Goal: Task Accomplishment & Management: Use online tool/utility

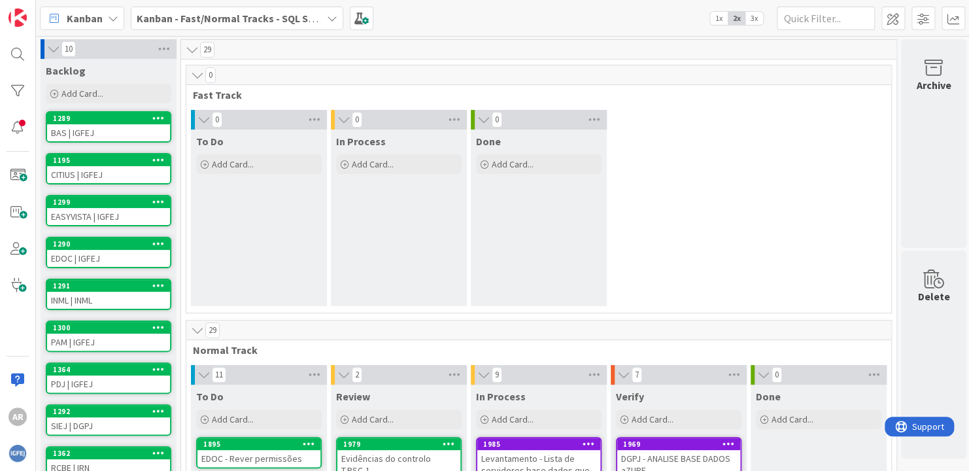
click at [658, 154] on div "0 To Do Add Card... 0 In Process Add Card... 0 Done Add Card..." at bounding box center [539, 211] width 700 height 203
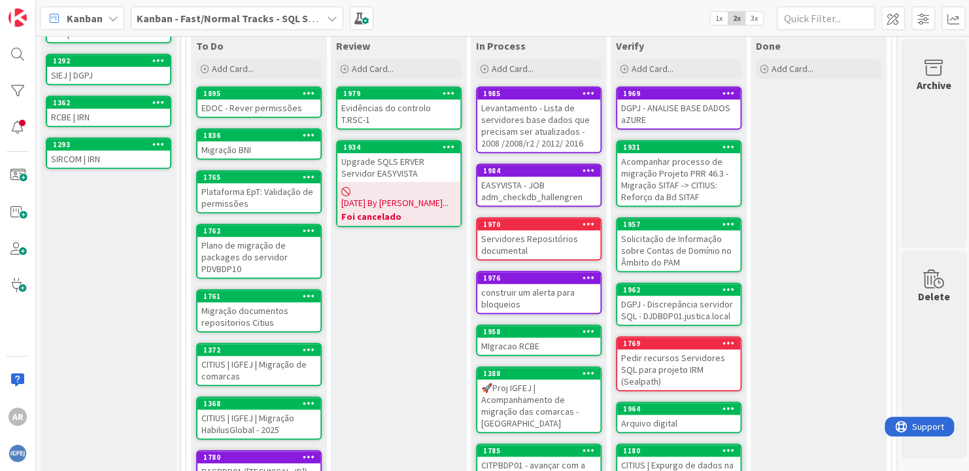
scroll to position [350, 0]
click at [241, 191] on div "Plataforma EpT: Validação de permissões" at bounding box center [258, 197] width 123 height 29
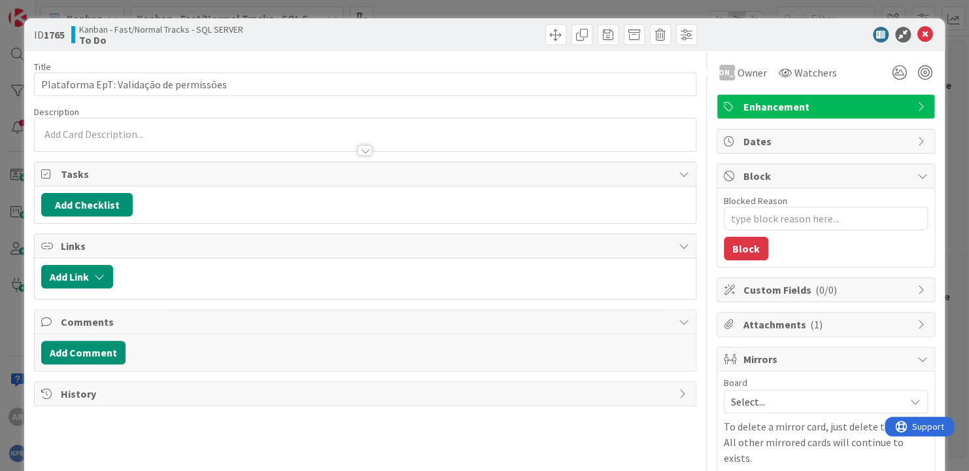
click at [359, 150] on div at bounding box center [365, 150] width 14 height 10
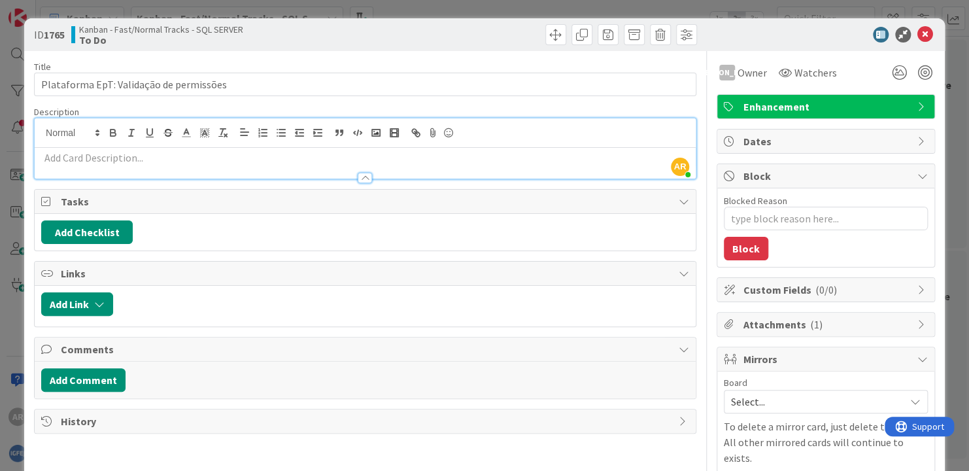
click at [216, 167] on div at bounding box center [365, 172] width 661 height 14
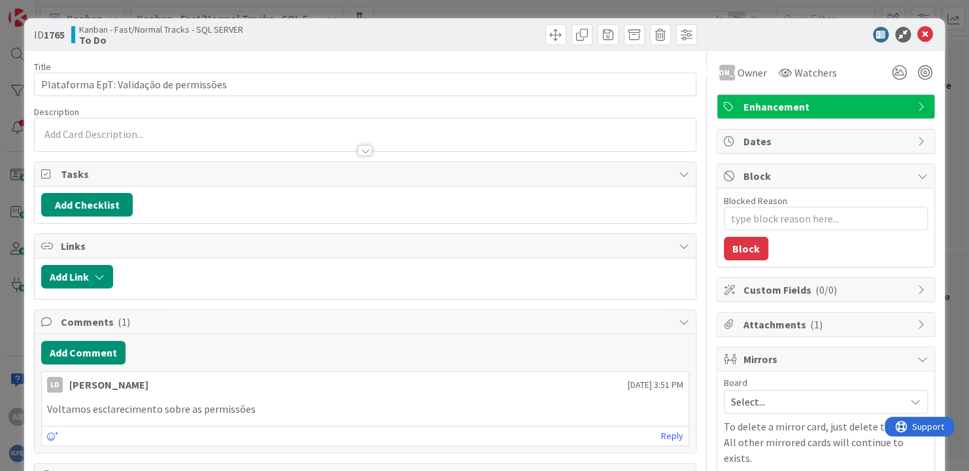
scroll to position [350, 0]
click at [917, 29] on icon at bounding box center [925, 35] width 16 height 16
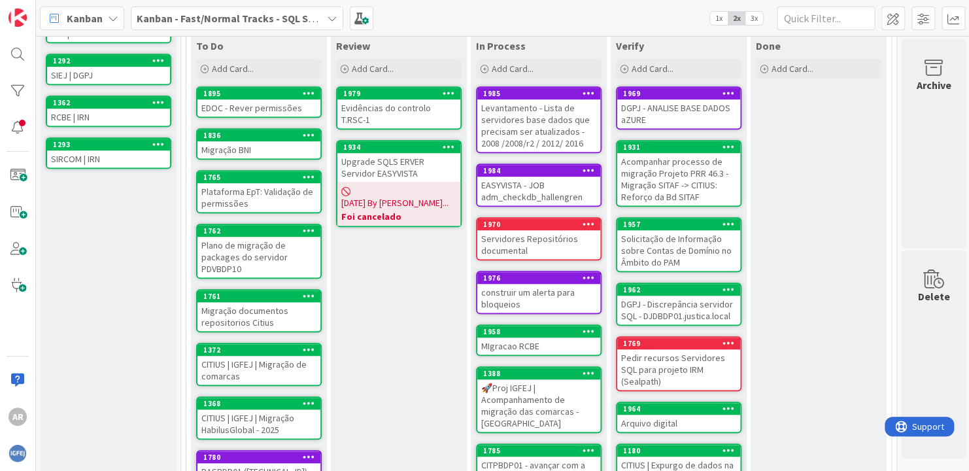
click at [245, 205] on div "Plataforma EpT: Validação de permissões" at bounding box center [258, 197] width 123 height 29
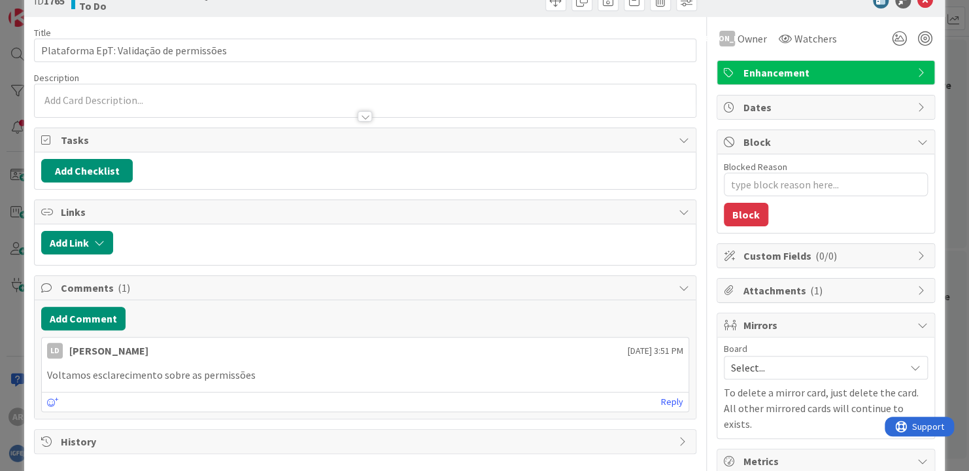
scroll to position [65, 0]
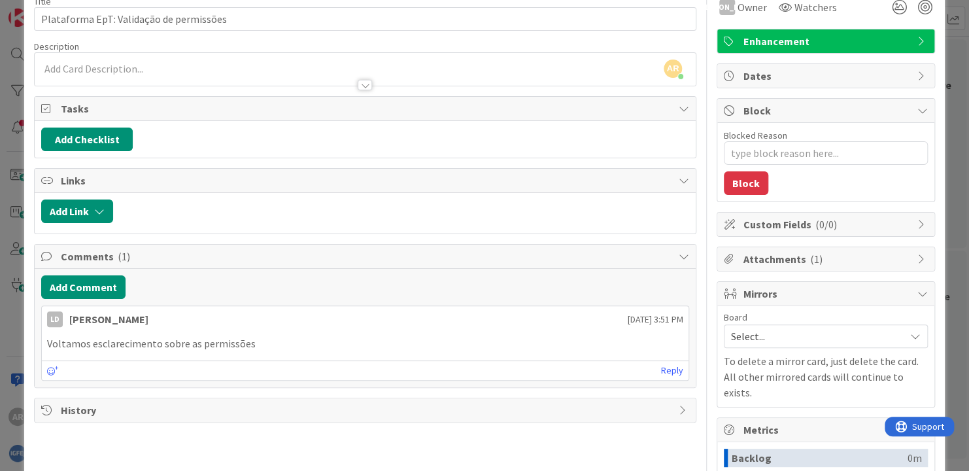
click at [263, 347] on p "Voltamos esclarecimento sobre as permissões" at bounding box center [365, 343] width 636 height 15
click at [265, 336] on p "Voltamos esclarecimento sobre as permissões" at bounding box center [365, 343] width 636 height 15
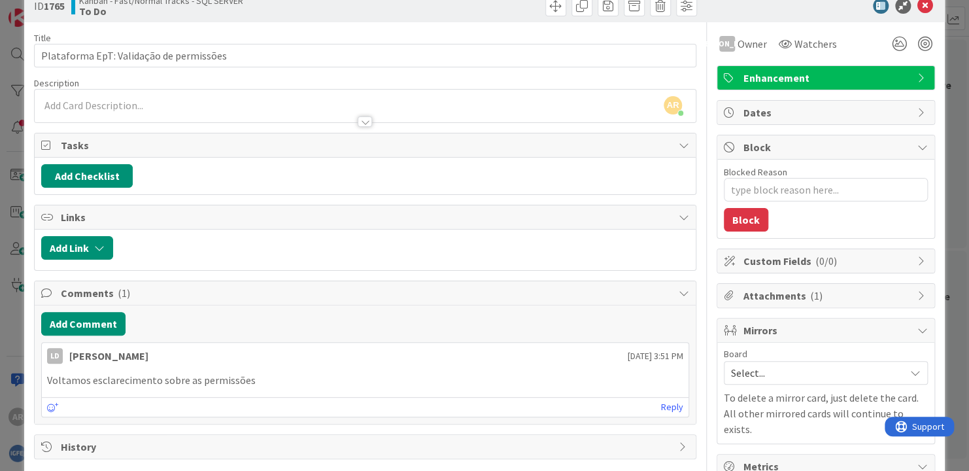
scroll to position [0, 0]
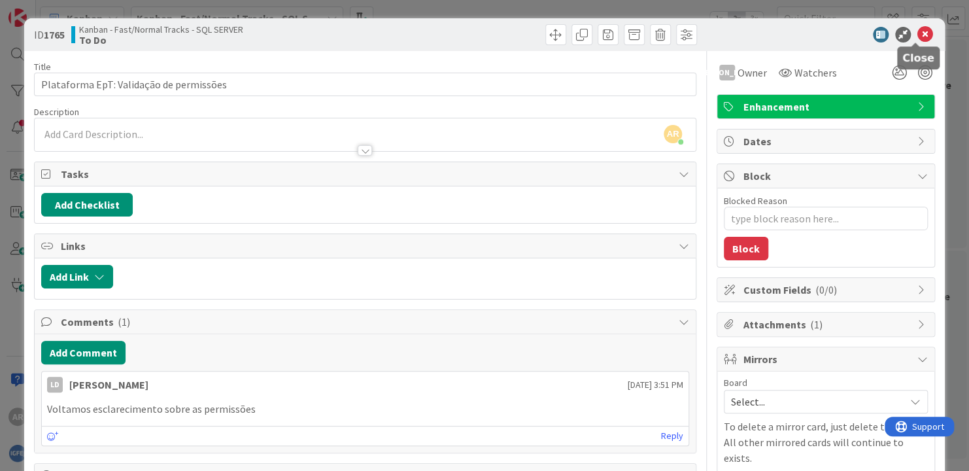
click at [917, 32] on icon at bounding box center [925, 35] width 16 height 16
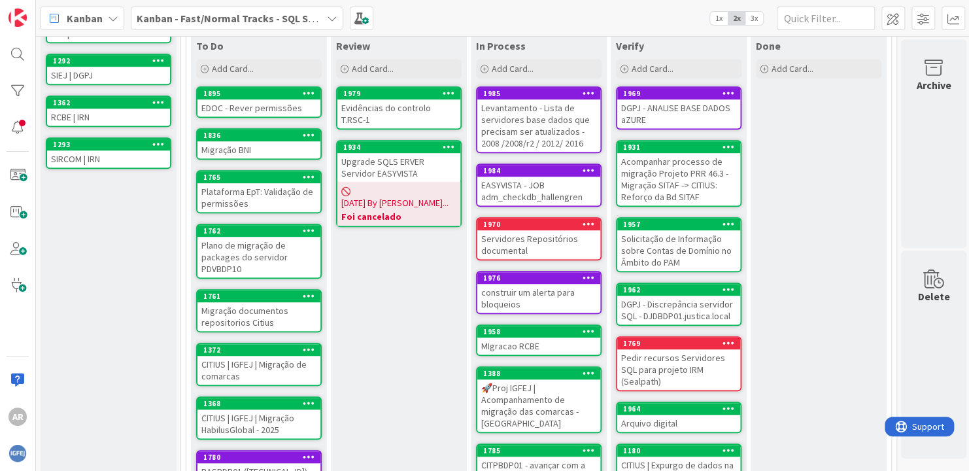
click at [254, 190] on div "Plataforma EpT: Validação de permissões" at bounding box center [258, 197] width 123 height 29
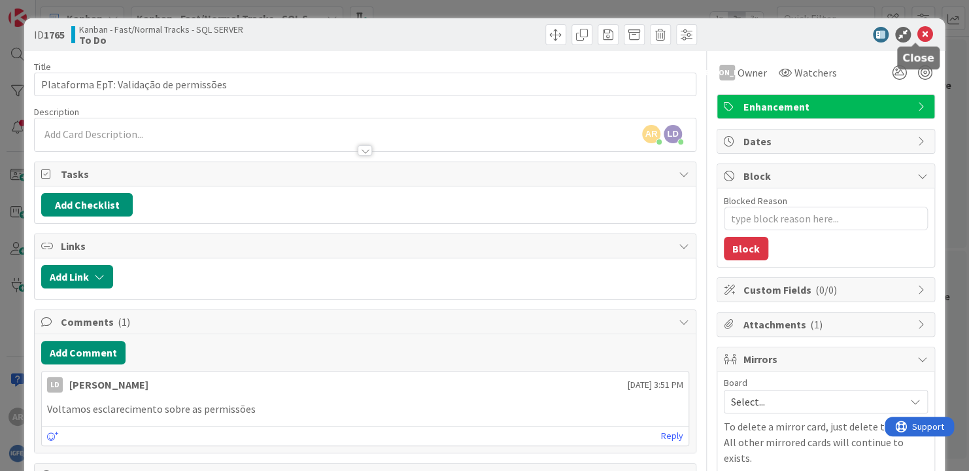
click at [919, 29] on icon at bounding box center [925, 35] width 16 height 16
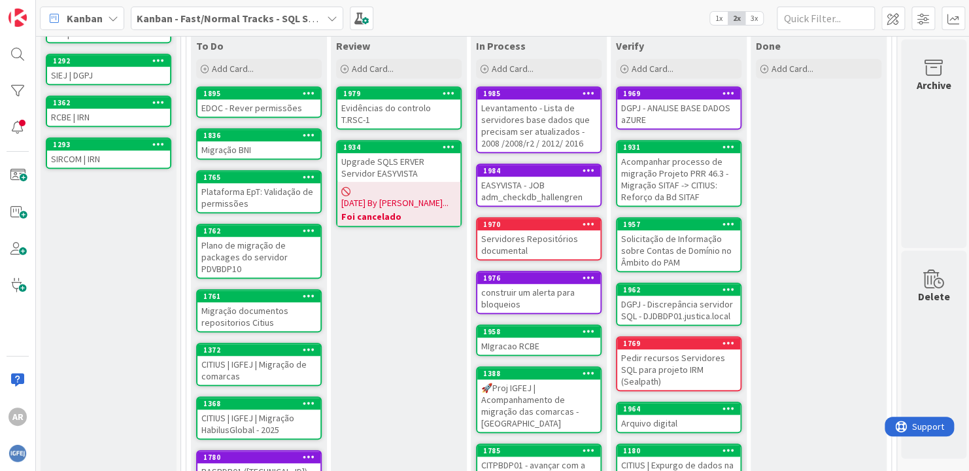
click at [254, 247] on div "Plano de migração de packages do servidor PDVBDP10" at bounding box center [258, 257] width 123 height 41
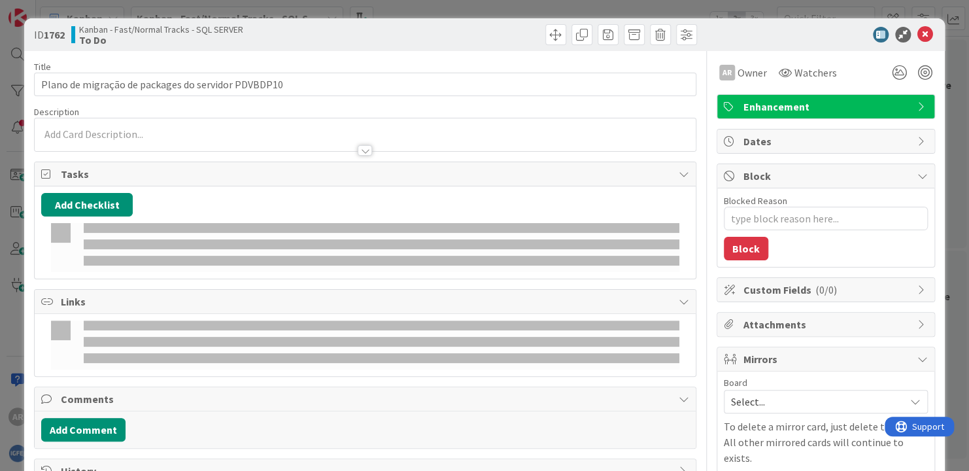
type textarea "x"
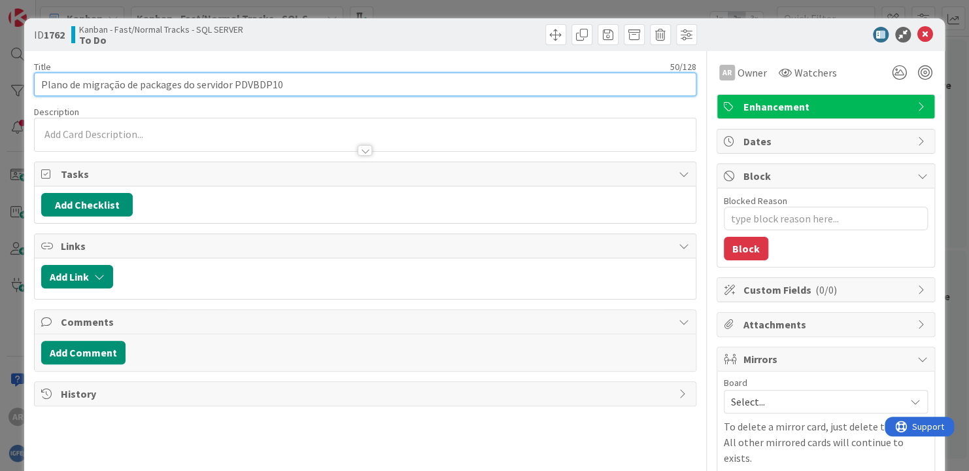
click at [245, 83] on input "Plano de migração de packages do servidor PDVBDP10" at bounding box center [365, 85] width 662 height 24
click at [245, 82] on input "Plano de migração de packages do servidor PDVBDP10" at bounding box center [365, 85] width 662 height 24
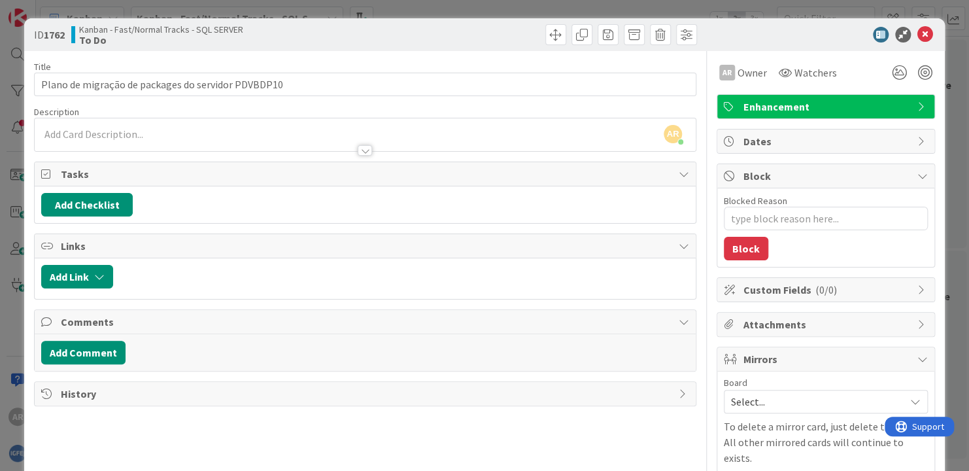
click at [79, 135] on div "AR Alexandre Rodrigues joined 2 m ago" at bounding box center [365, 134] width 661 height 33
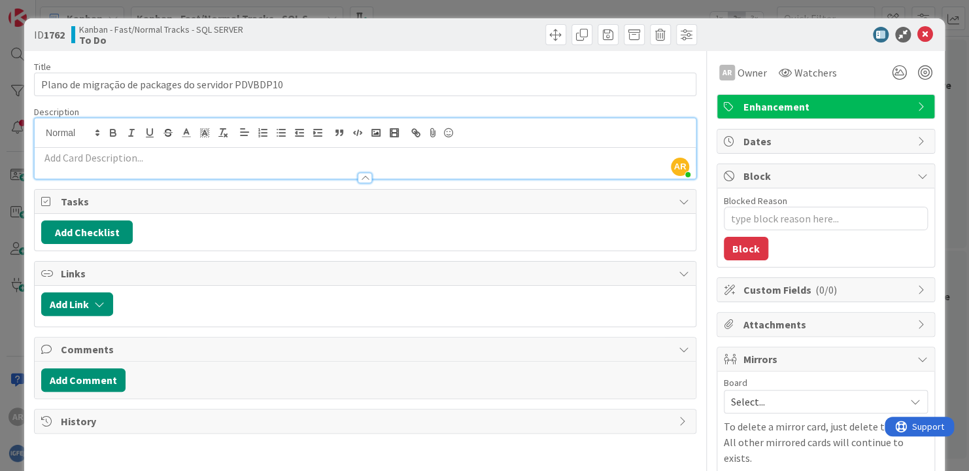
click at [84, 154] on p at bounding box center [365, 157] width 648 height 15
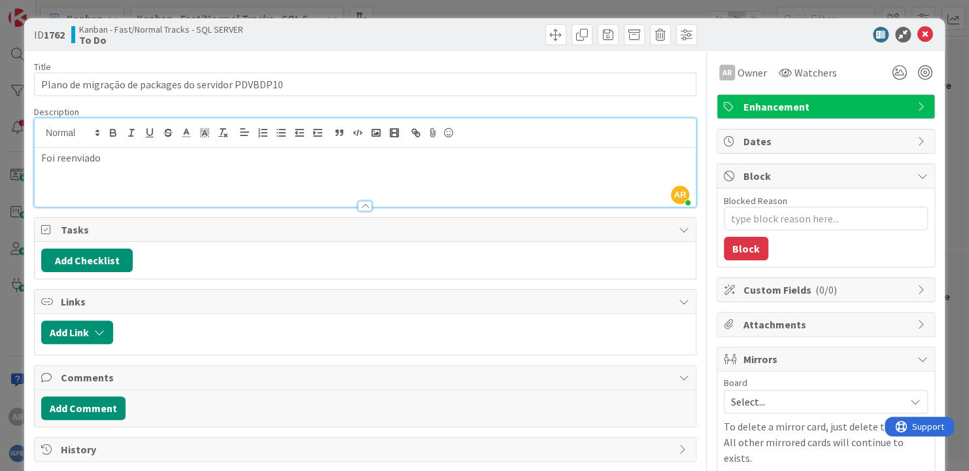
click at [126, 160] on p "Foi reenviado" at bounding box center [365, 157] width 648 height 15
click at [110, 158] on p "Foi reenviado" at bounding box center [365, 157] width 648 height 15
click at [917, 33] on icon at bounding box center [925, 35] width 16 height 16
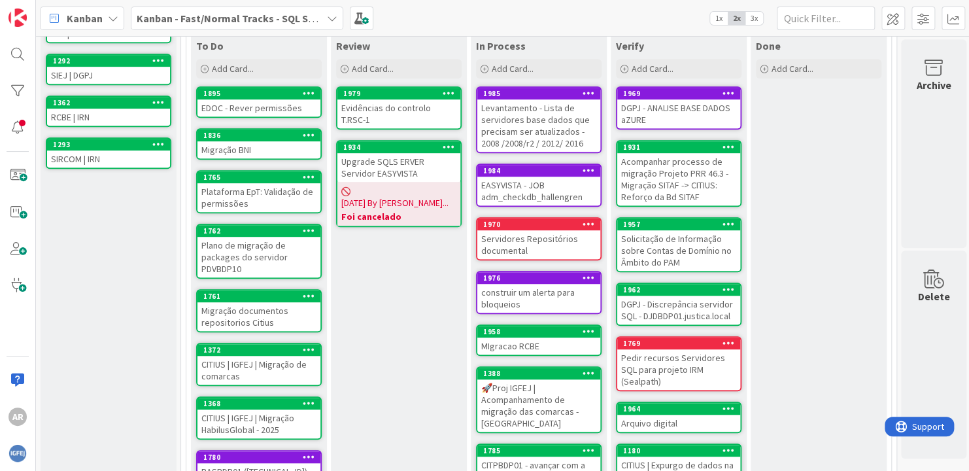
click at [272, 306] on div "Migração documentos repositorios Citius" at bounding box center [258, 316] width 123 height 29
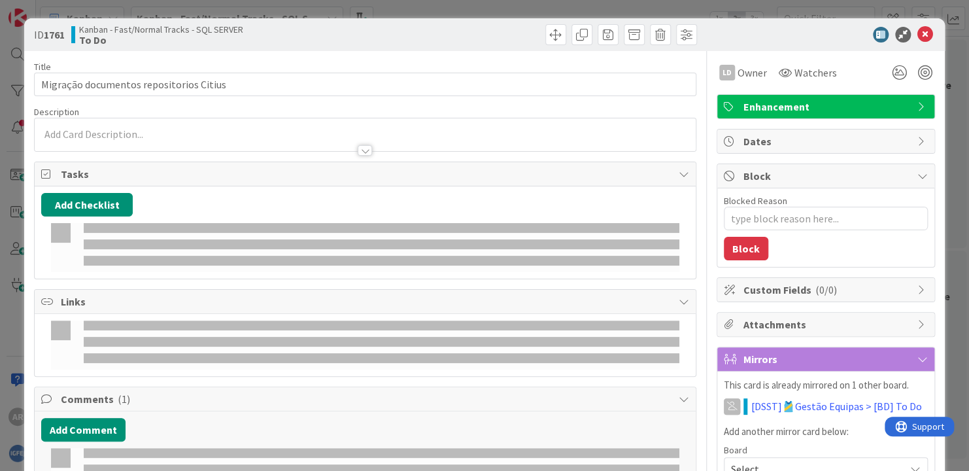
type textarea "x"
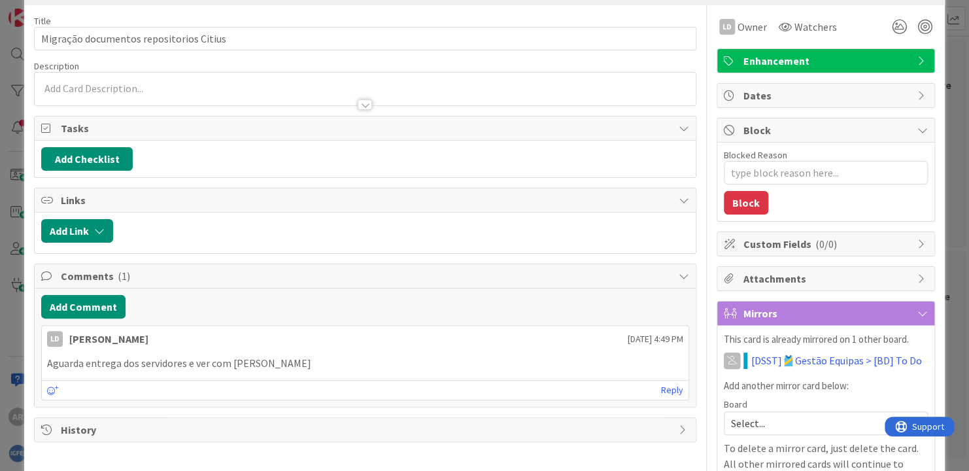
scroll to position [65, 0]
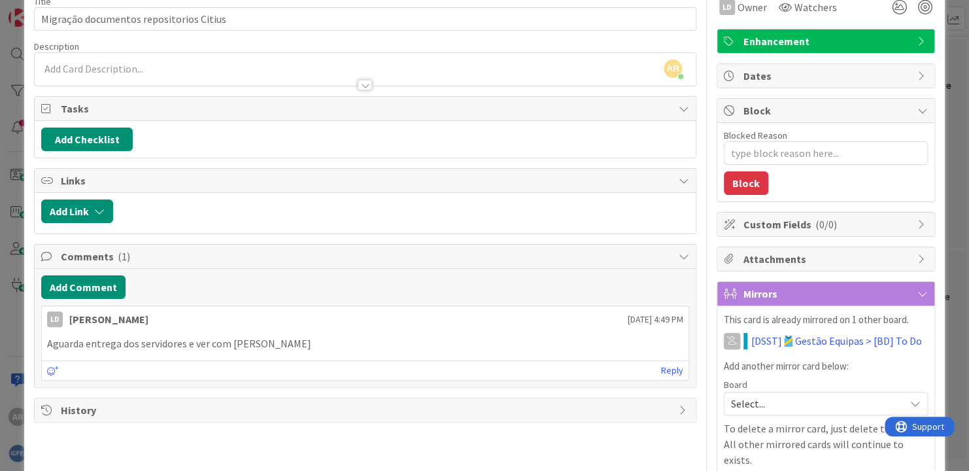
click at [312, 338] on p "Aguarda entrega dos servidores e ver com António sardinha" at bounding box center [365, 343] width 636 height 15
click at [71, 286] on button "Add Comment" at bounding box center [83, 287] width 84 height 24
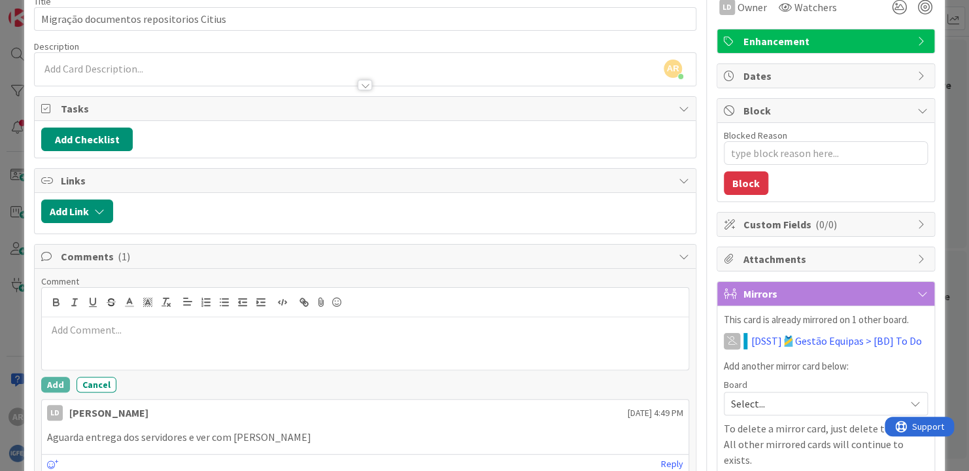
click at [105, 330] on p at bounding box center [365, 329] width 636 height 15
click at [116, 331] on p at bounding box center [365, 329] width 636 height 15
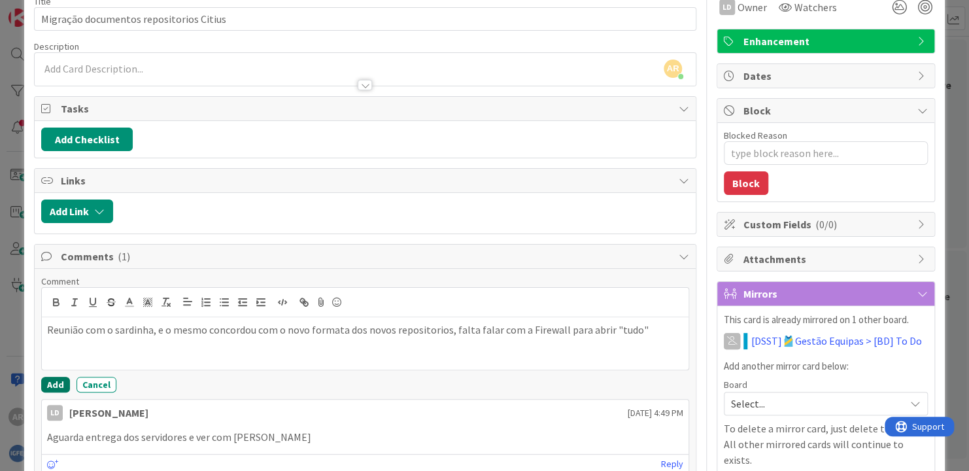
click at [61, 378] on button "Add" at bounding box center [55, 385] width 29 height 16
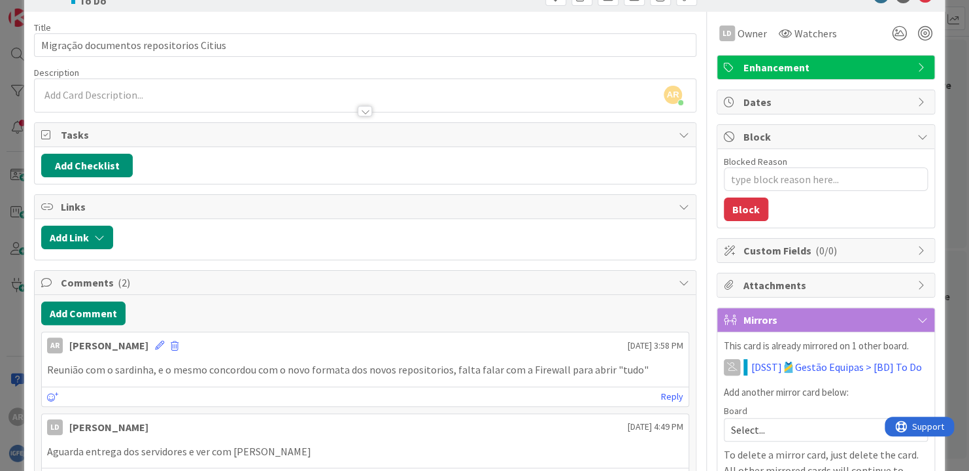
scroll to position [0, 0]
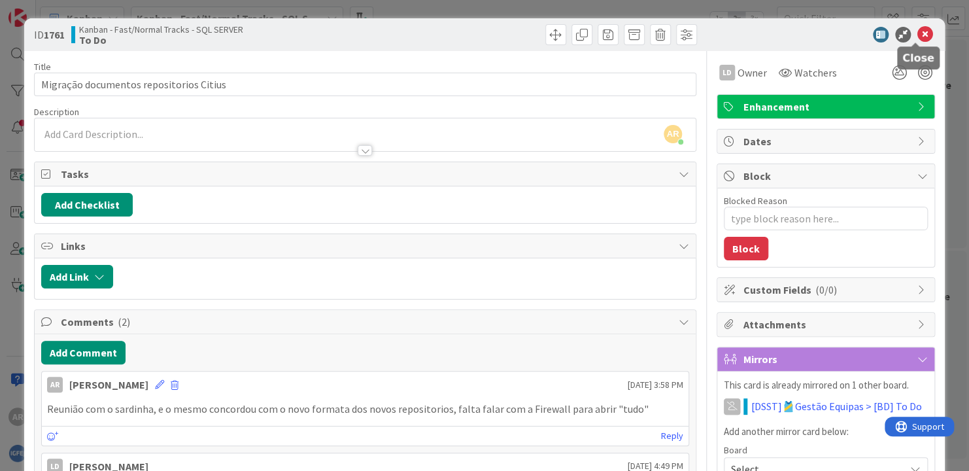
click at [917, 37] on icon at bounding box center [925, 35] width 16 height 16
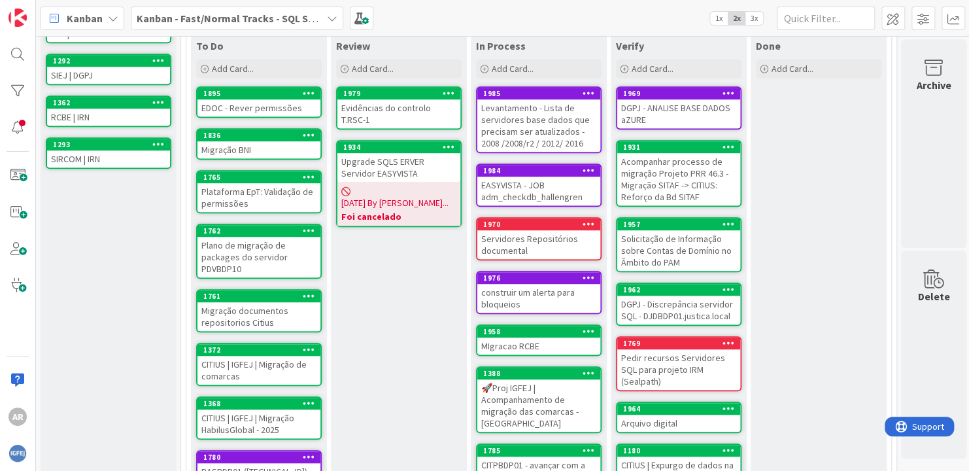
click at [259, 304] on div "Migração documentos repositorios Citius" at bounding box center [258, 316] width 123 height 29
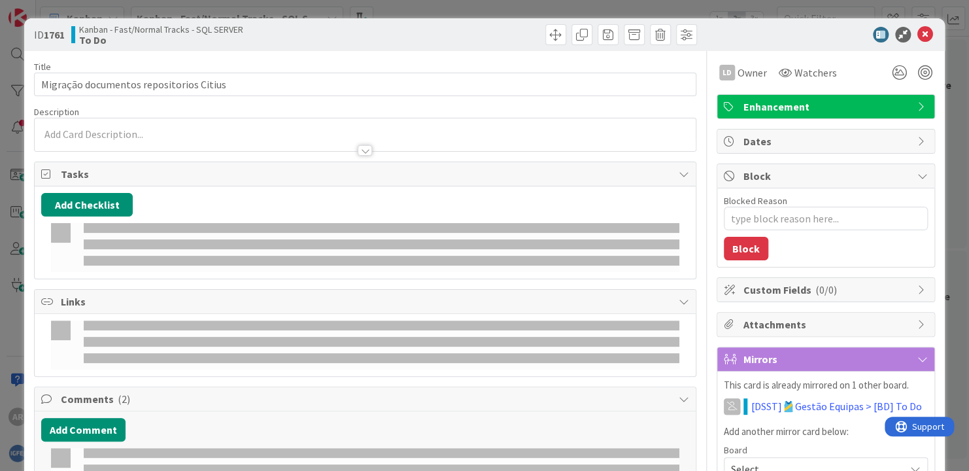
type textarea "x"
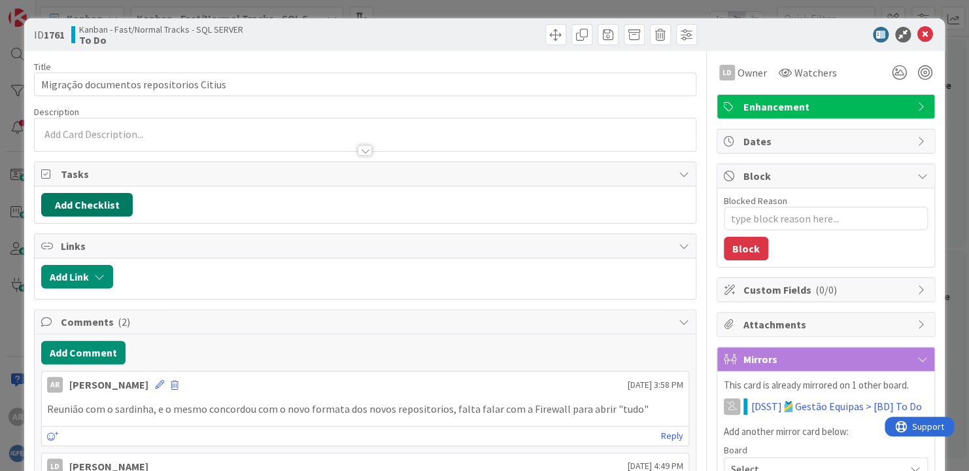
click at [92, 203] on button "Add Checklist" at bounding box center [87, 205] width 92 height 24
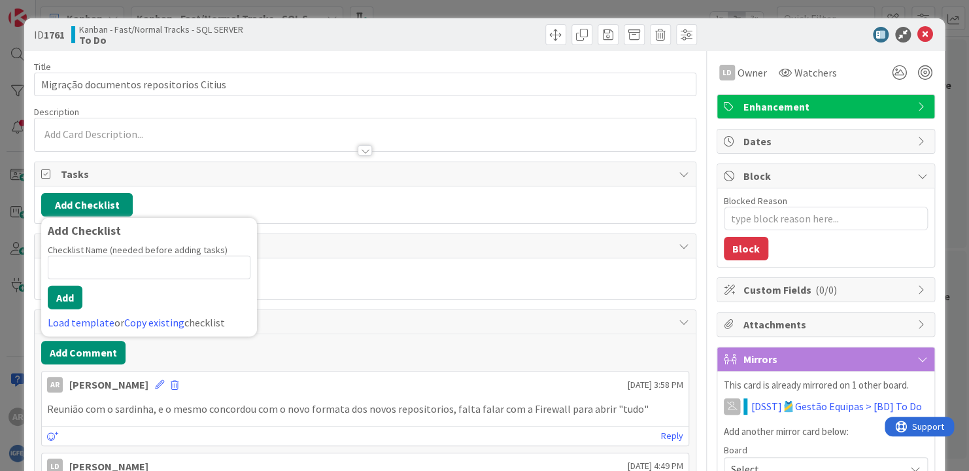
click at [84, 261] on input at bounding box center [149, 268] width 203 height 24
type input "enviar email / renuião à equipa de Firewall"
click at [69, 299] on button "Add" at bounding box center [65, 298] width 35 height 24
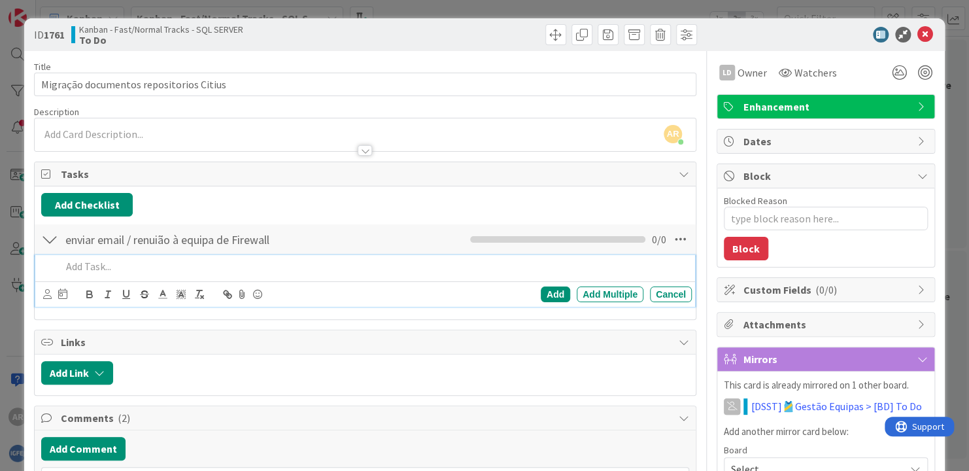
click at [50, 237] on div at bounding box center [49, 240] width 17 height 24
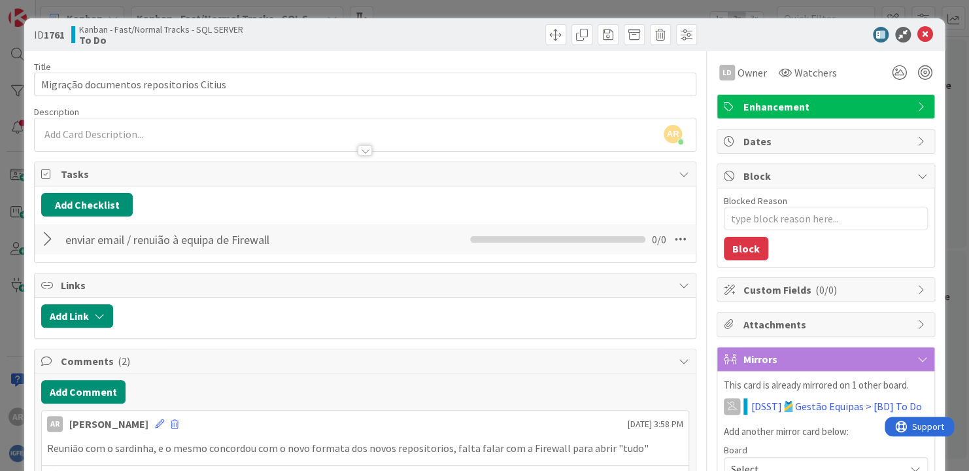
click at [53, 238] on div at bounding box center [49, 240] width 17 height 24
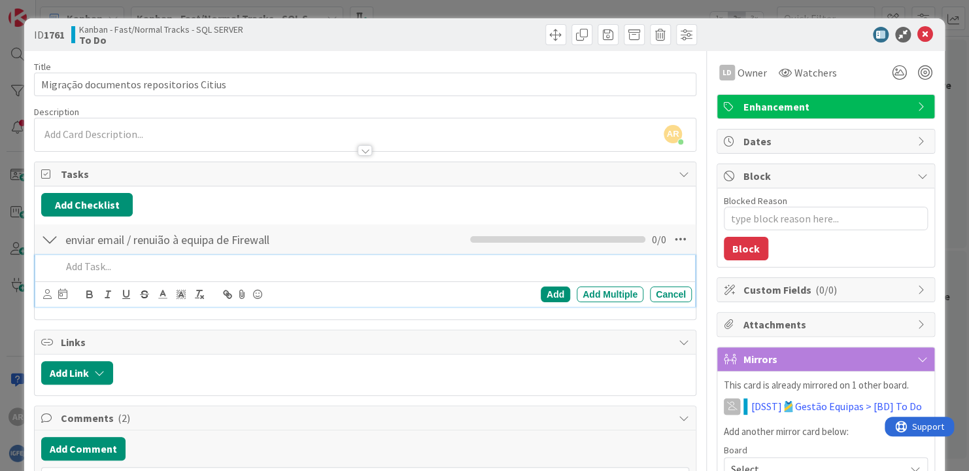
click at [87, 264] on p at bounding box center [373, 266] width 625 height 15
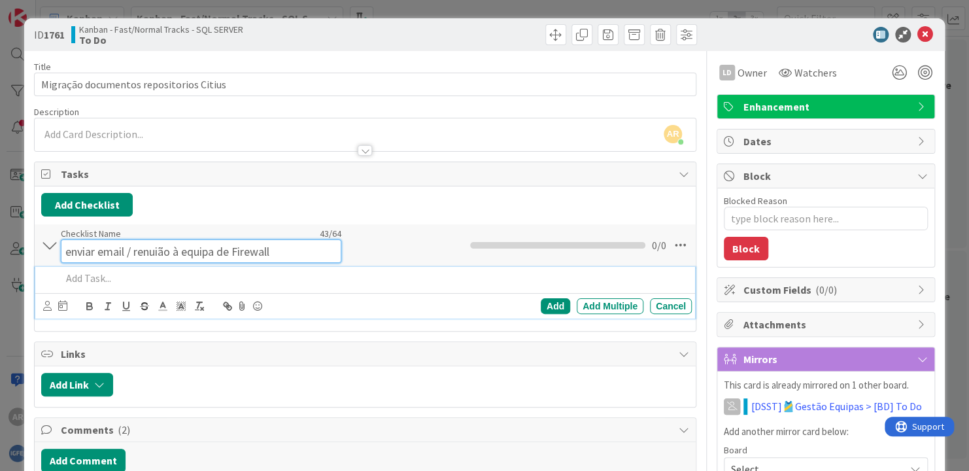
drag, startPoint x: 63, startPoint y: 240, endPoint x: 288, endPoint y: 242, distance: 224.9
click at [288, 242] on input "enviar email / renuião à equipa de Firewall" at bounding box center [201, 251] width 281 height 24
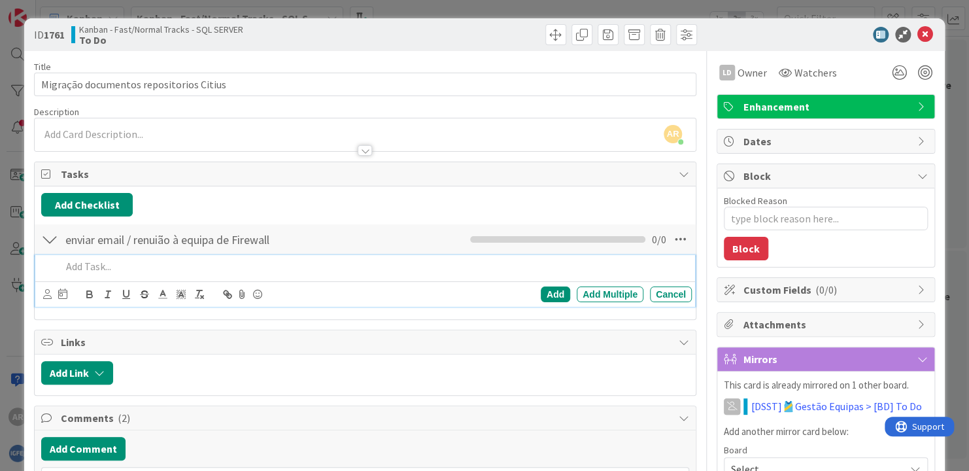
click at [135, 280] on div "Add Add Multiple Cancel" at bounding box center [365, 281] width 660 height 52
click at [109, 260] on p at bounding box center [373, 266] width 625 height 15
click at [119, 266] on p at bounding box center [373, 266] width 625 height 15
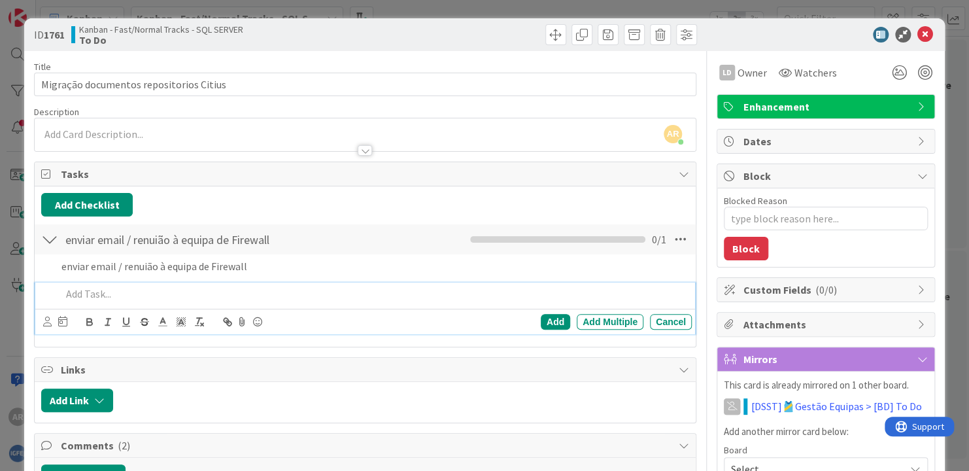
type textarea "x"
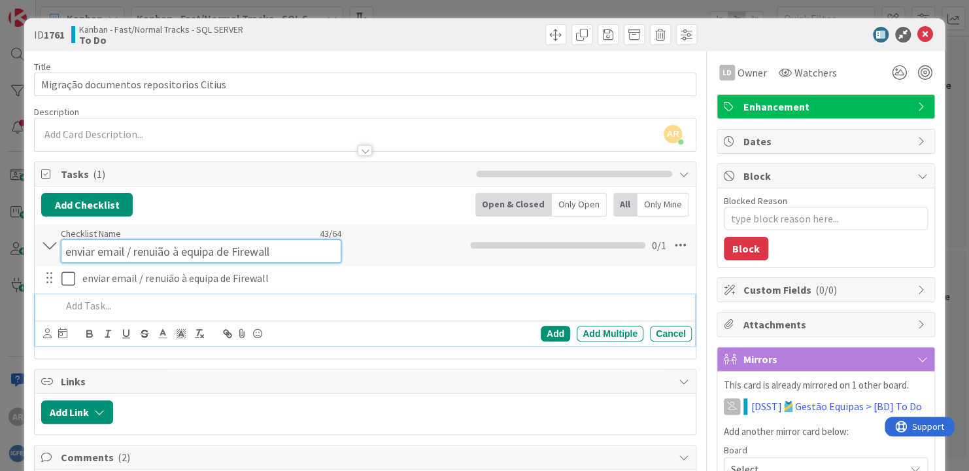
click at [267, 239] on input "enviar email / renuião à equipa de Firewall" at bounding box center [201, 251] width 281 height 24
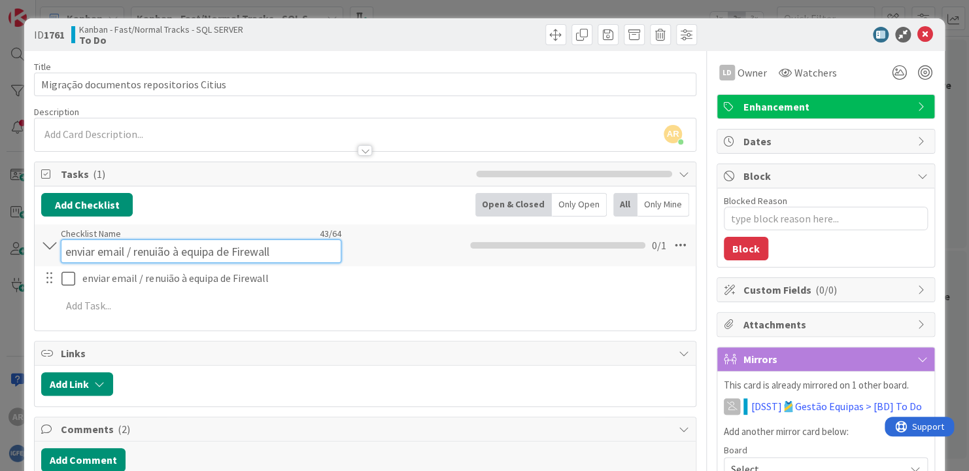
drag, startPoint x: 279, startPoint y: 245, endPoint x: 54, endPoint y: 246, distance: 225.6
click at [54, 246] on div "enviar email / renuião à equipa de Firewall Checklist Name 43 / 64 enviar email…" at bounding box center [365, 245] width 661 height 42
type input "to do"
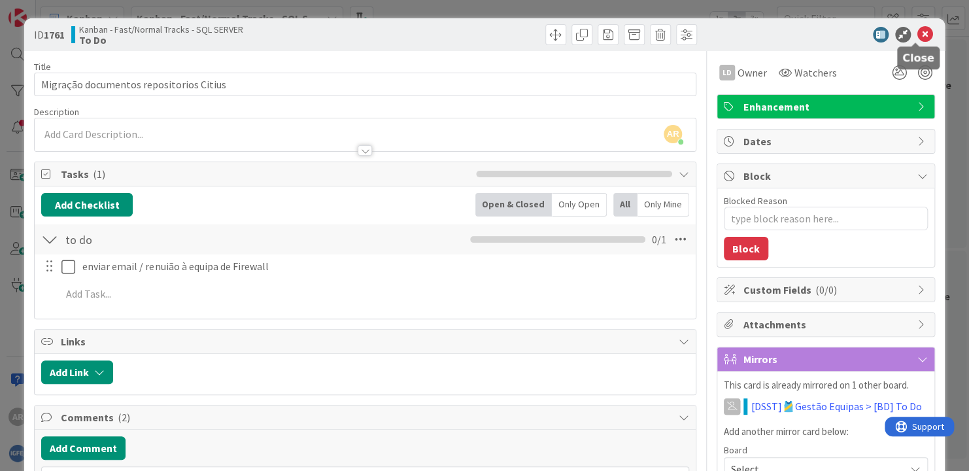
click at [917, 37] on icon at bounding box center [925, 35] width 16 height 16
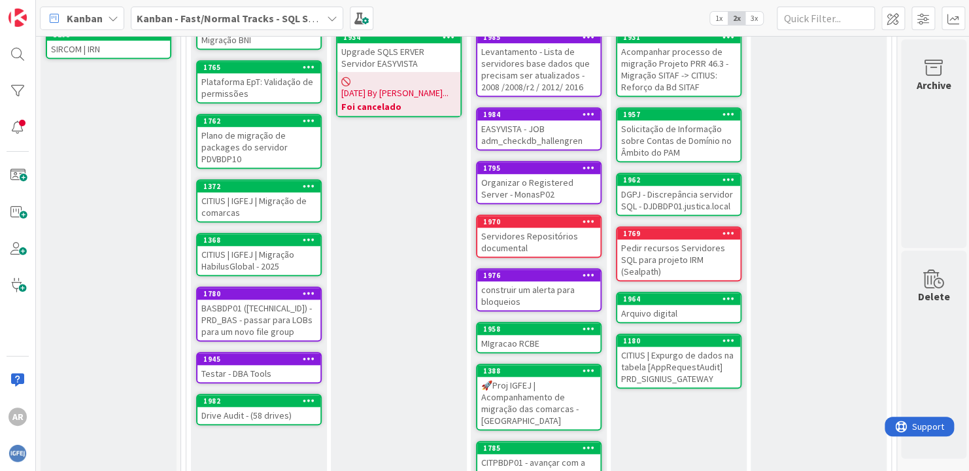
scroll to position [483, 0]
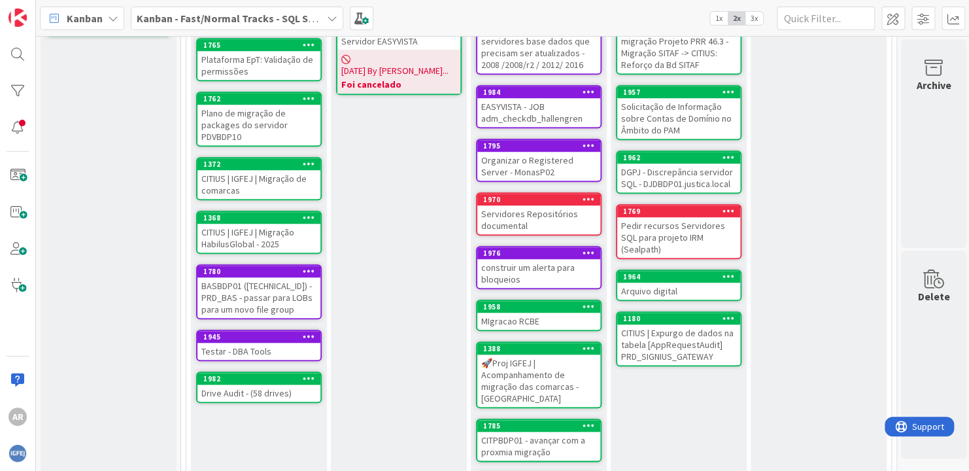
click at [265, 386] on div "Drive Audit - (58 drives)" at bounding box center [258, 392] width 123 height 17
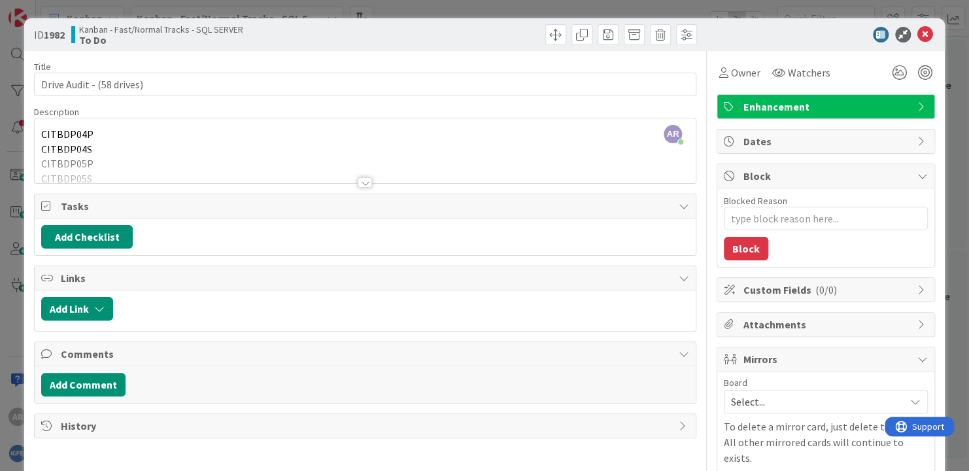
click at [358, 183] on div at bounding box center [365, 182] width 14 height 10
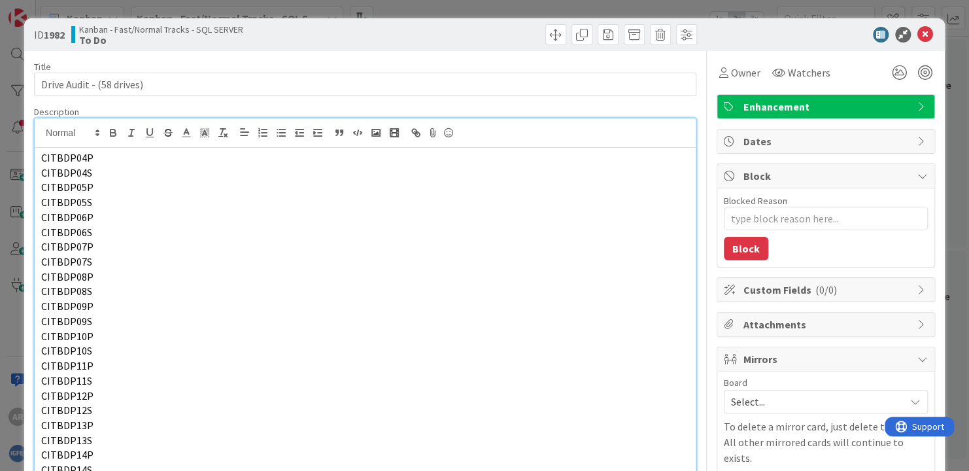
click at [796, 147] on span "Dates" at bounding box center [826, 141] width 167 height 16
type textarea "x"
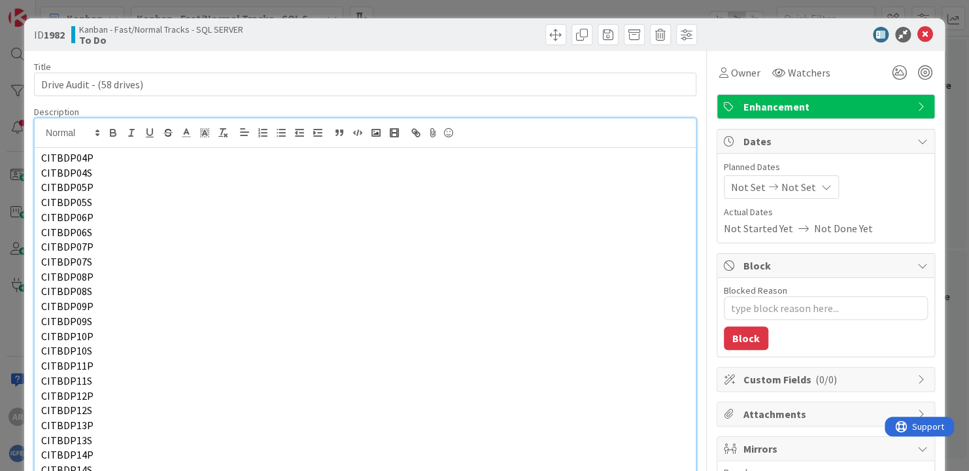
click at [801, 182] on div "Not Set Not Set" at bounding box center [781, 187] width 115 height 24
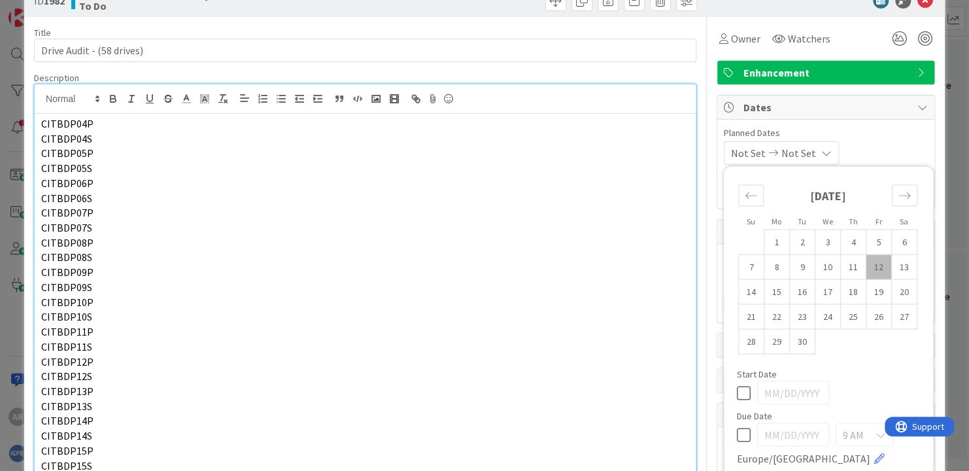
scroll to position [65, 0]
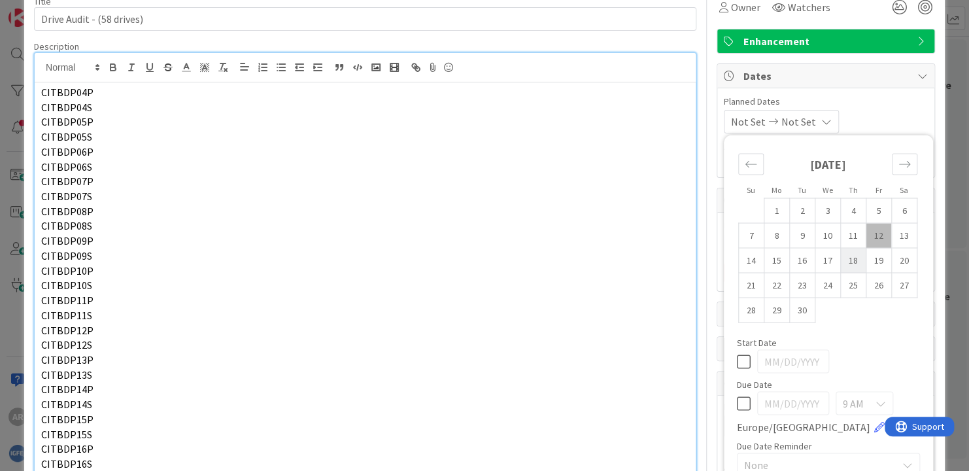
click at [840, 262] on td "18" at bounding box center [853, 260] width 26 height 25
type input "09/18/2025"
type textarea "x"
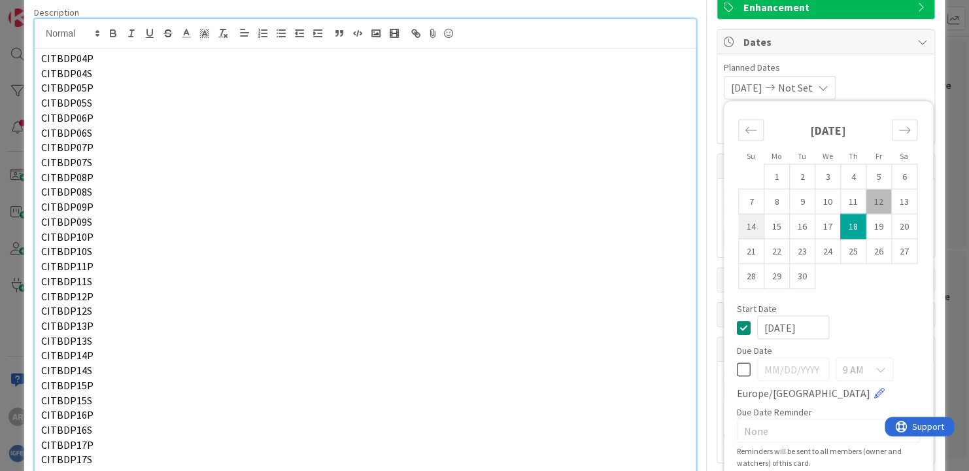
scroll to position [131, 0]
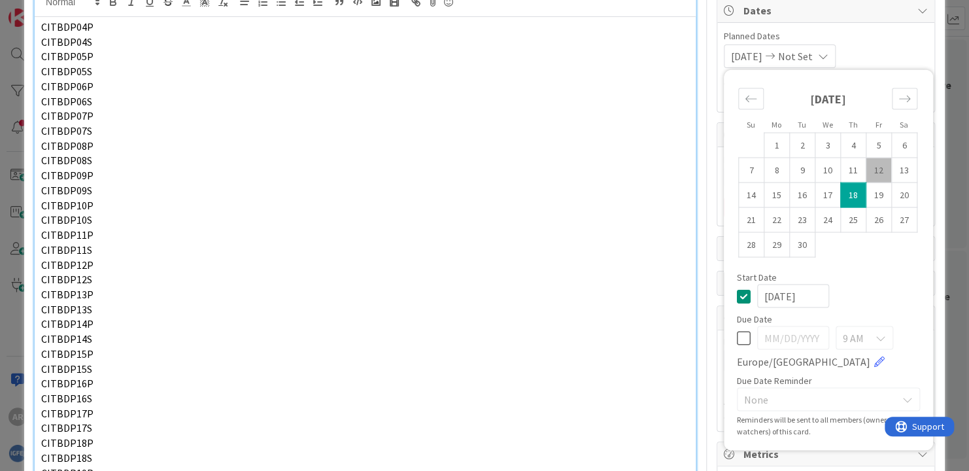
click at [737, 292] on icon at bounding box center [744, 296] width 14 height 16
type textarea "x"
click at [737, 343] on icon at bounding box center [744, 338] width 14 height 16
type input "09/12/2025"
type textarea "x"
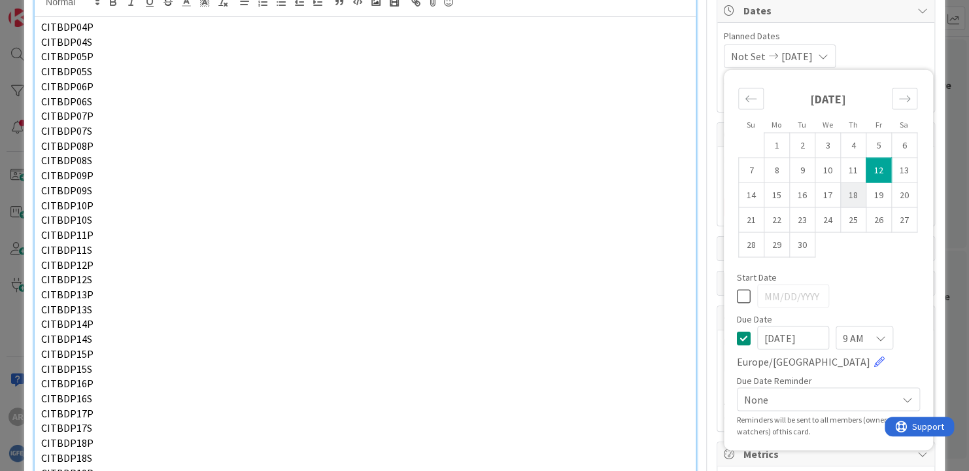
click at [840, 197] on td "18" at bounding box center [853, 194] width 26 height 25
type input "09/18/2025"
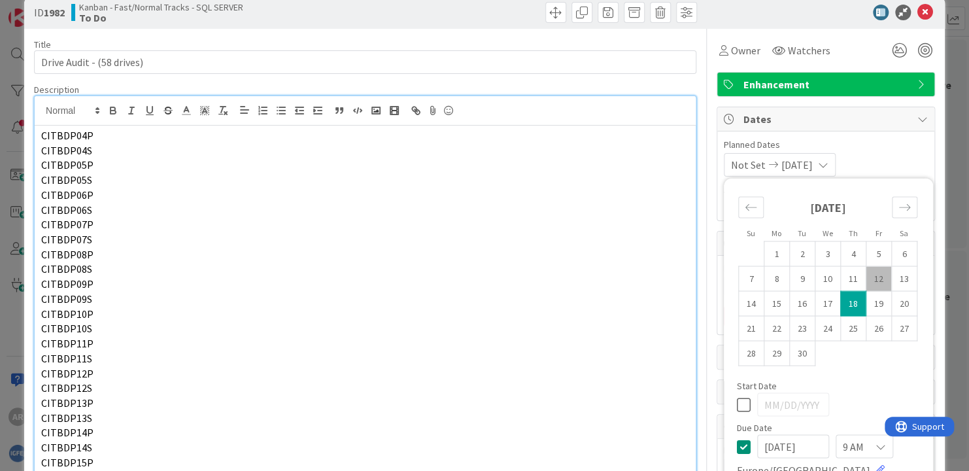
scroll to position [0, 0]
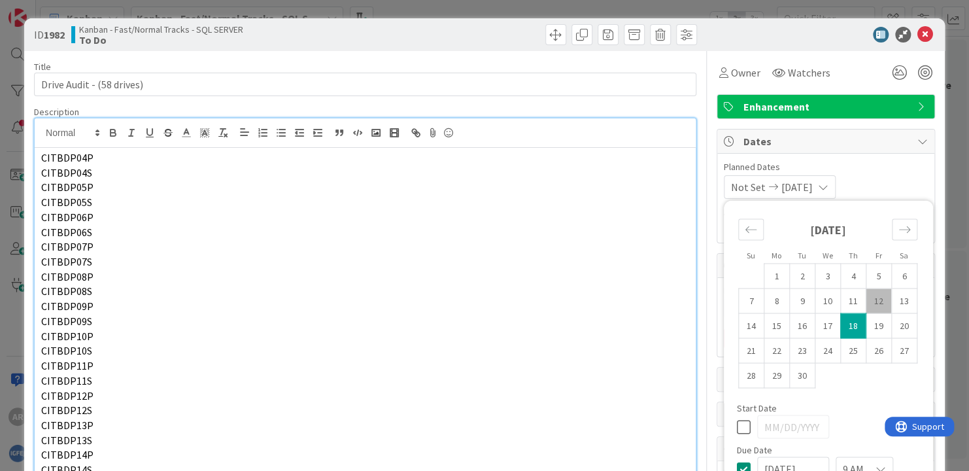
click at [893, 169] on span "Planned Dates" at bounding box center [826, 167] width 204 height 14
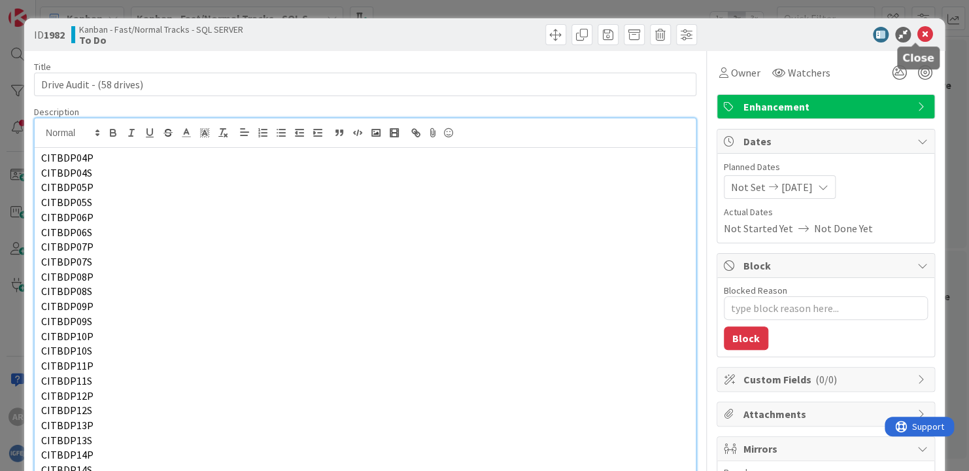
click at [917, 27] on icon at bounding box center [925, 35] width 16 height 16
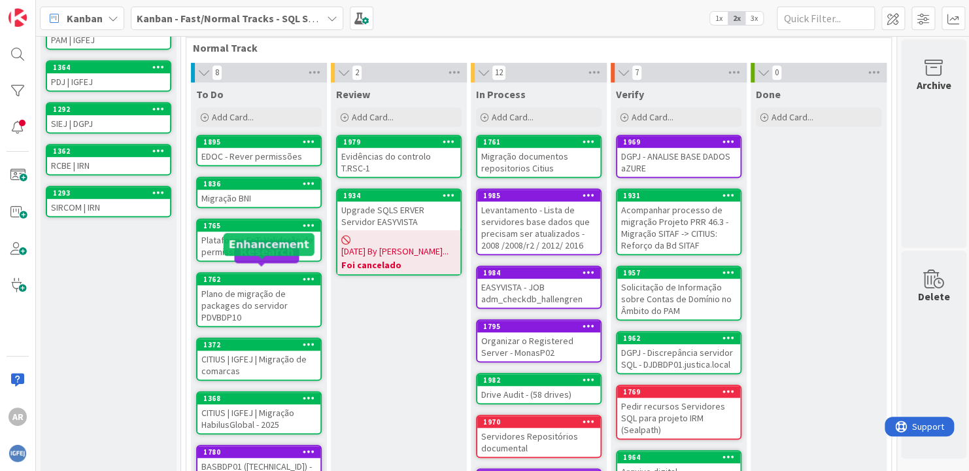
scroll to position [262, 0]
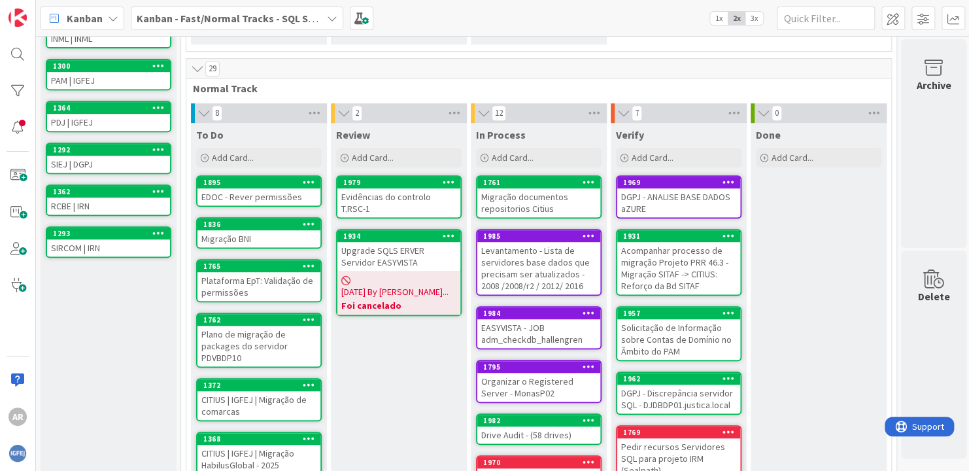
click at [421, 200] on div "Evidências do controlo T.RSC-1" at bounding box center [398, 202] width 123 height 29
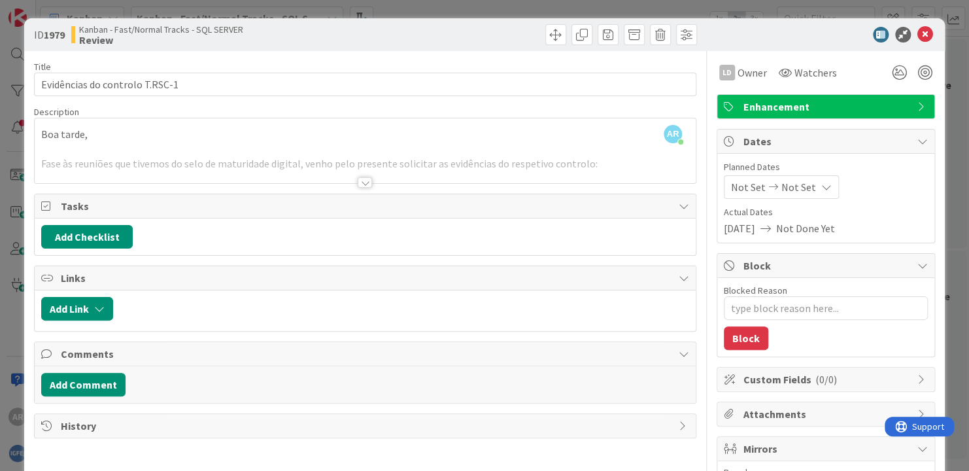
click at [359, 182] on div at bounding box center [365, 182] width 14 height 10
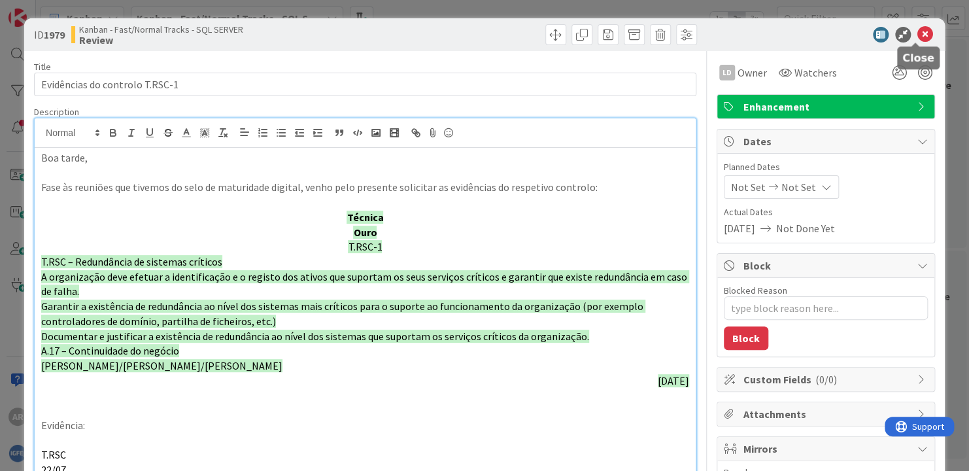
click at [921, 36] on icon at bounding box center [925, 35] width 16 height 16
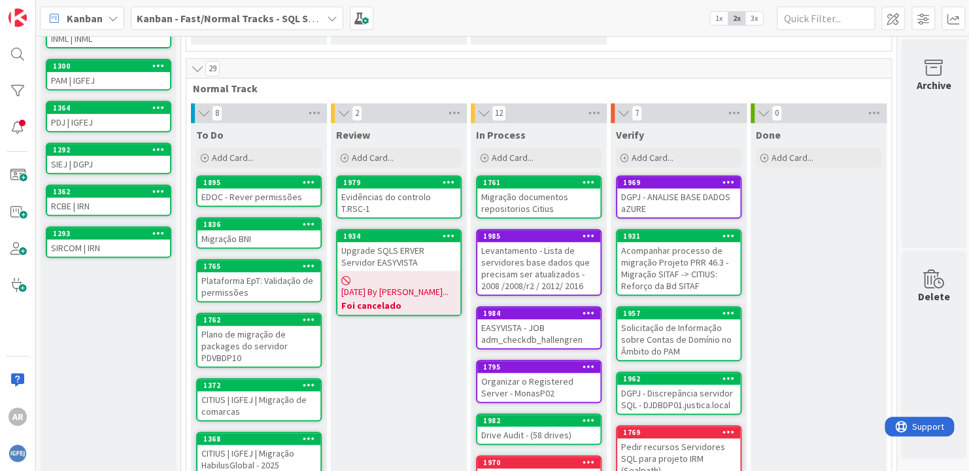
click at [383, 257] on div "Upgrade SQLS ERVER Servidor EASYVISTA" at bounding box center [398, 256] width 123 height 29
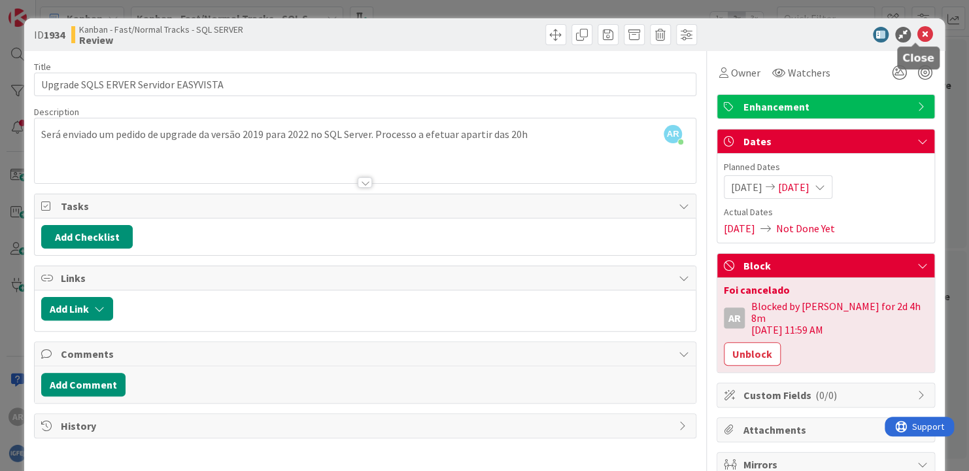
click at [917, 41] on icon at bounding box center [925, 35] width 16 height 16
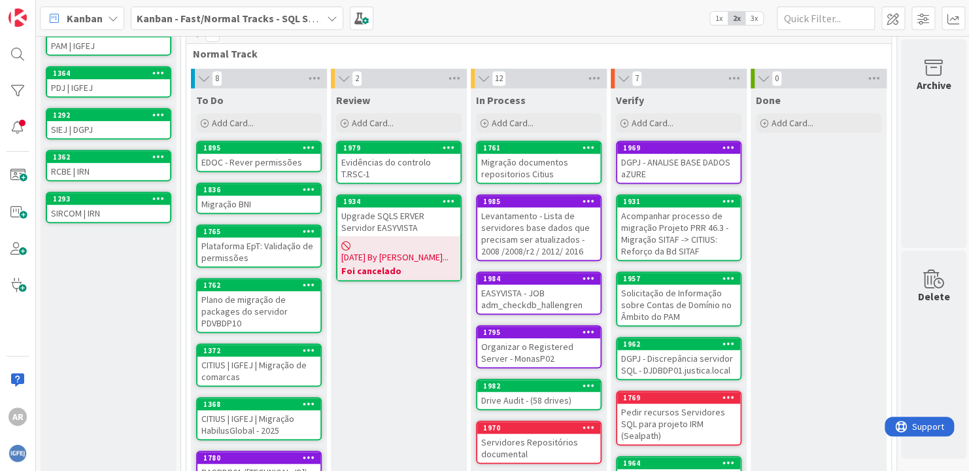
scroll to position [254, 0]
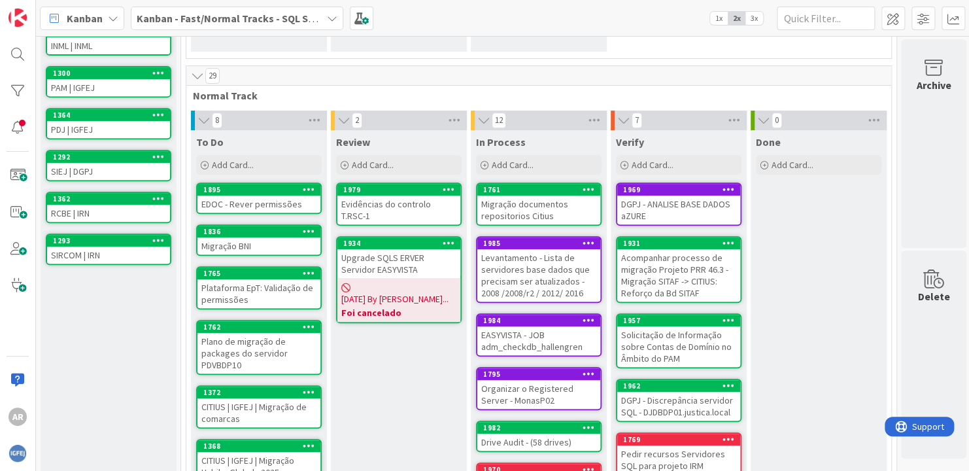
click at [564, 269] on div "Levantamento - Lista de servidores base dados que precisam ser atualizados - 20…" at bounding box center [538, 275] width 123 height 52
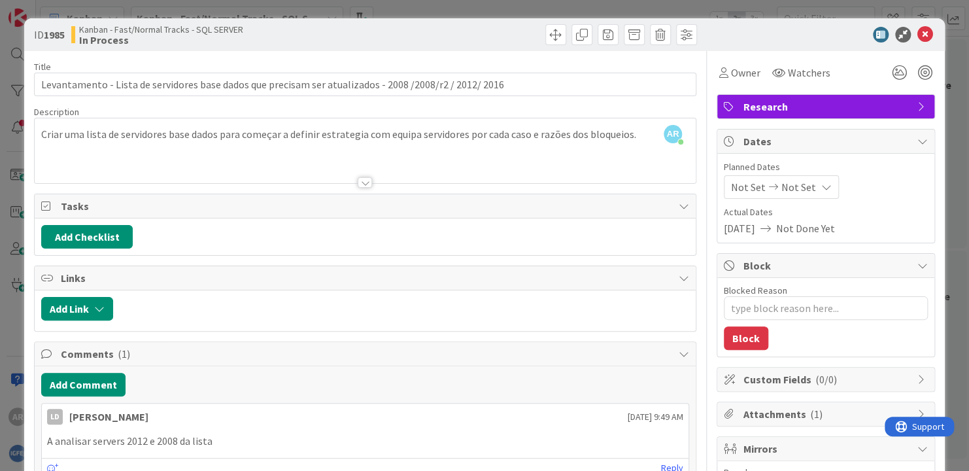
click at [362, 180] on div at bounding box center [365, 182] width 14 height 10
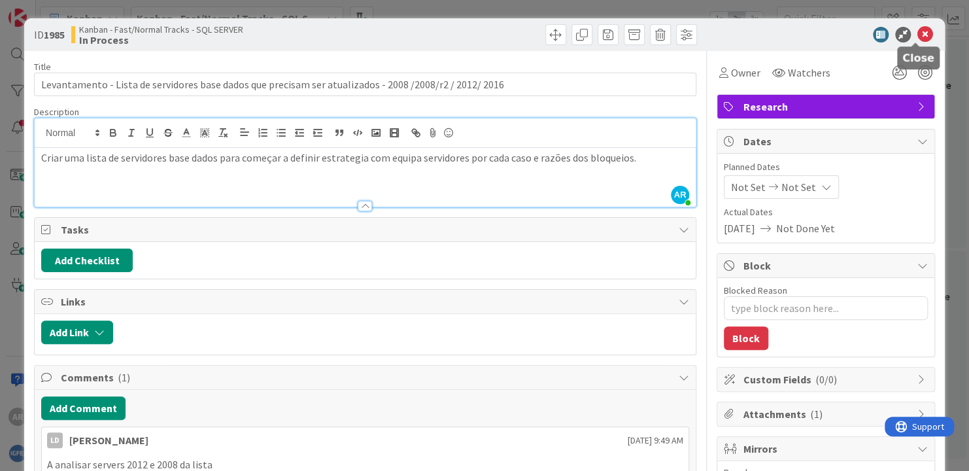
click at [920, 35] on icon at bounding box center [925, 35] width 16 height 16
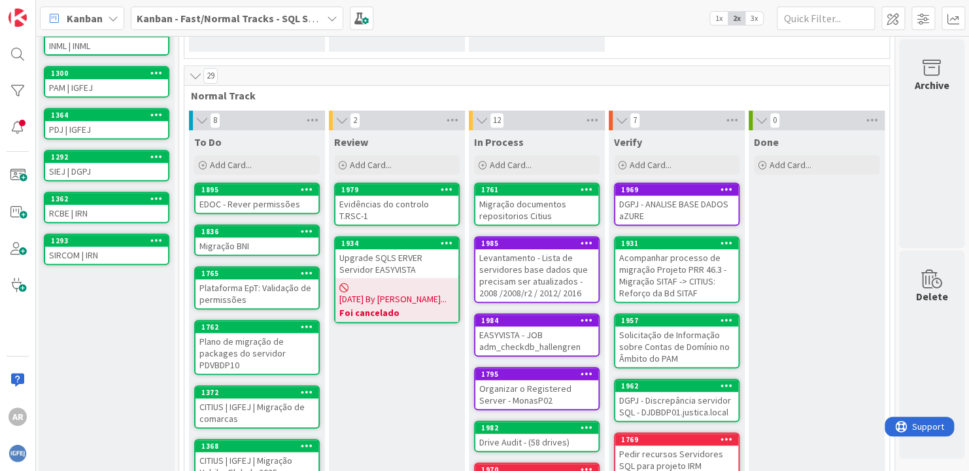
scroll to position [320, 11]
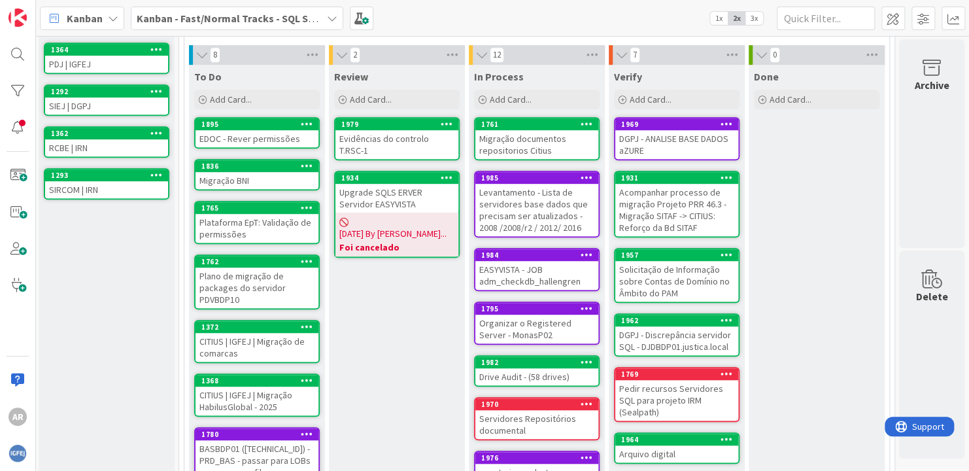
click at [524, 268] on div "EASYVISTA - JOB adm_checkdb_hallengren" at bounding box center [536, 275] width 123 height 29
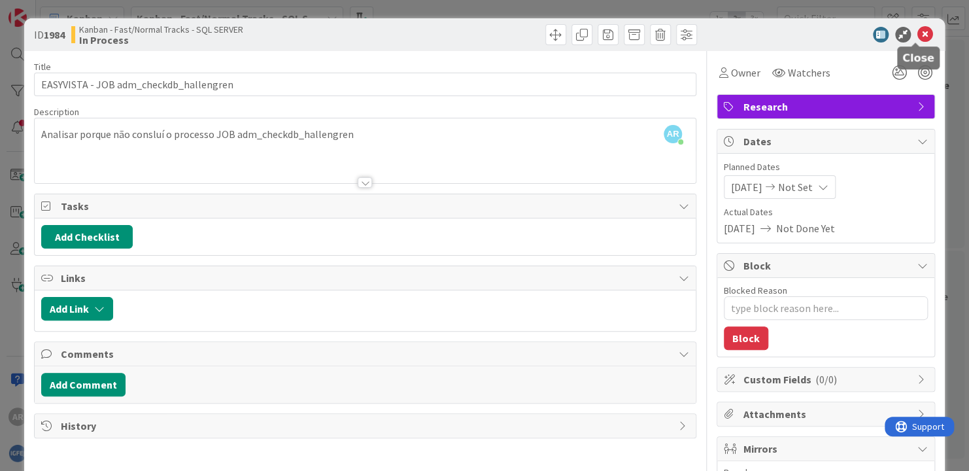
click at [919, 37] on icon at bounding box center [925, 35] width 16 height 16
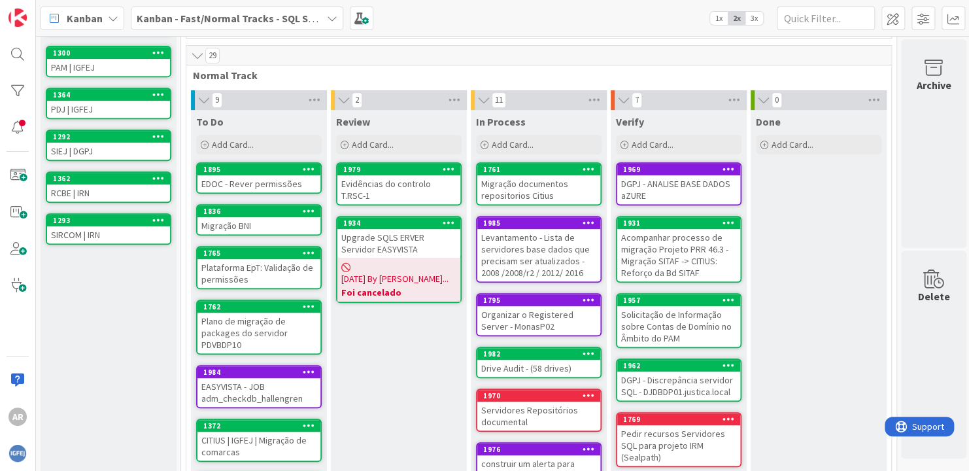
scroll to position [405, 0]
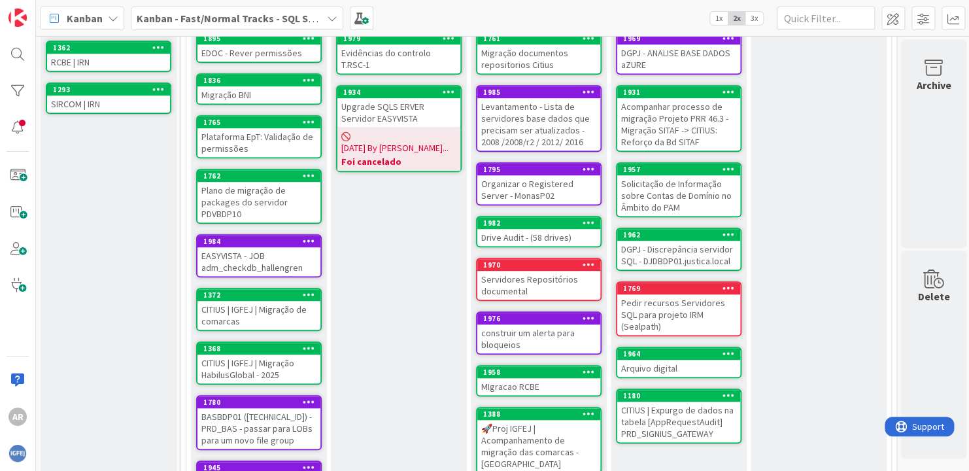
click at [549, 275] on div "Servidores Repositórios documental" at bounding box center [538, 285] width 123 height 29
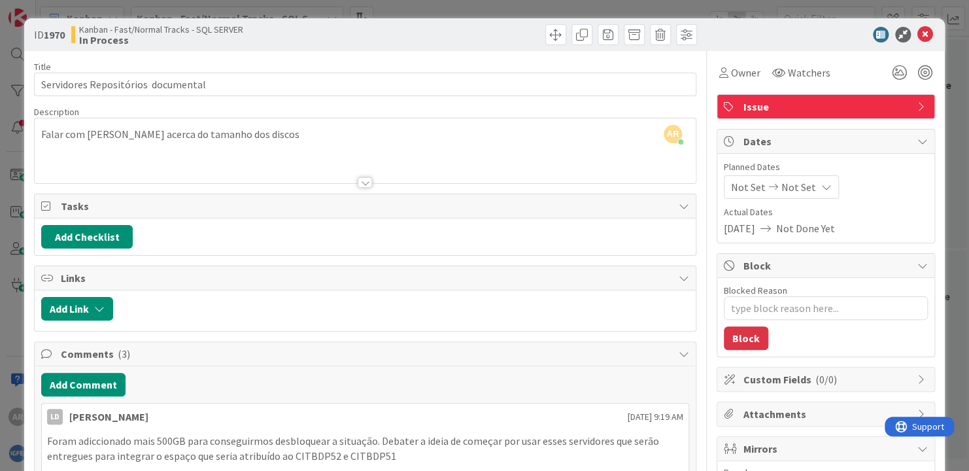
scroll to position [196, 0]
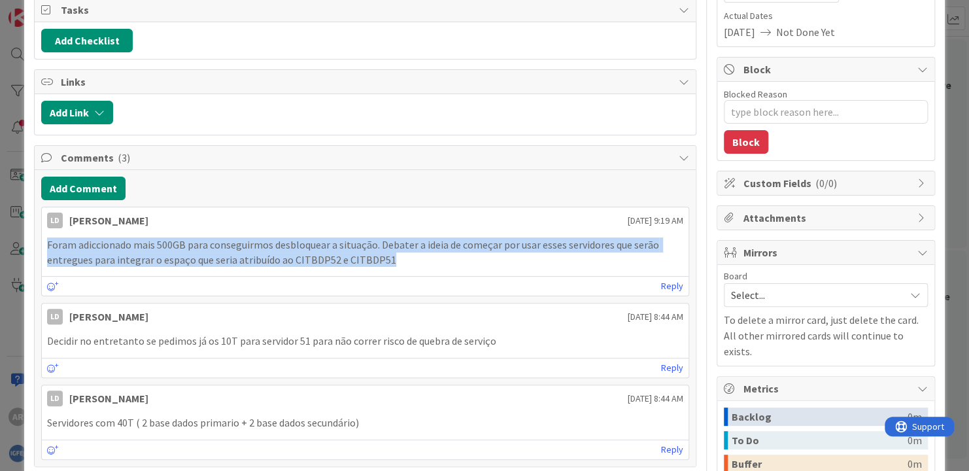
drag, startPoint x: 424, startPoint y: 260, endPoint x: 44, endPoint y: 237, distance: 380.5
click at [44, 237] on div "Foram adiccionado mais 500GB para conseguirmos desbloquear a situação. Debater …" at bounding box center [365, 252] width 647 height 40
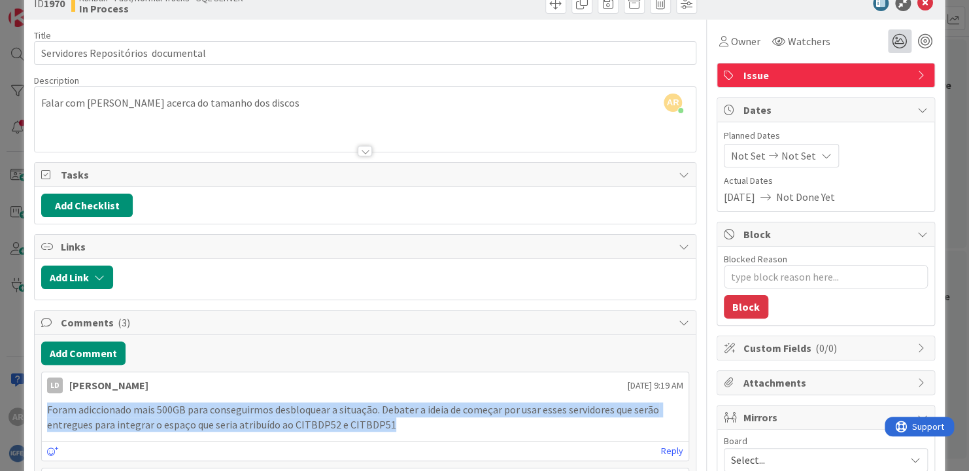
scroll to position [0, 0]
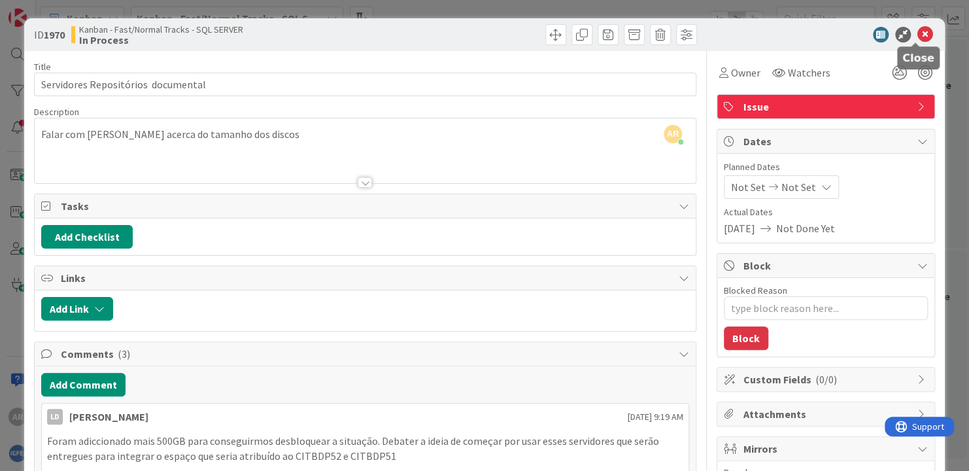
click at [921, 33] on icon at bounding box center [925, 35] width 16 height 16
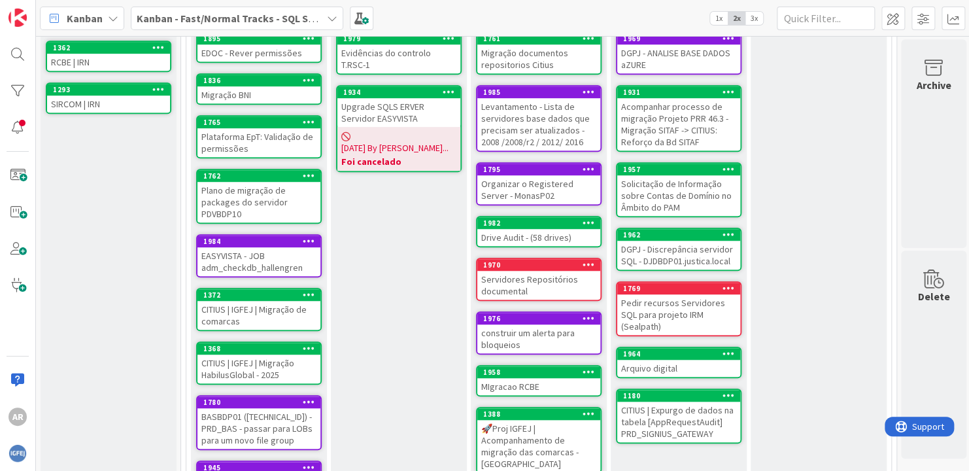
scroll to position [471, 0]
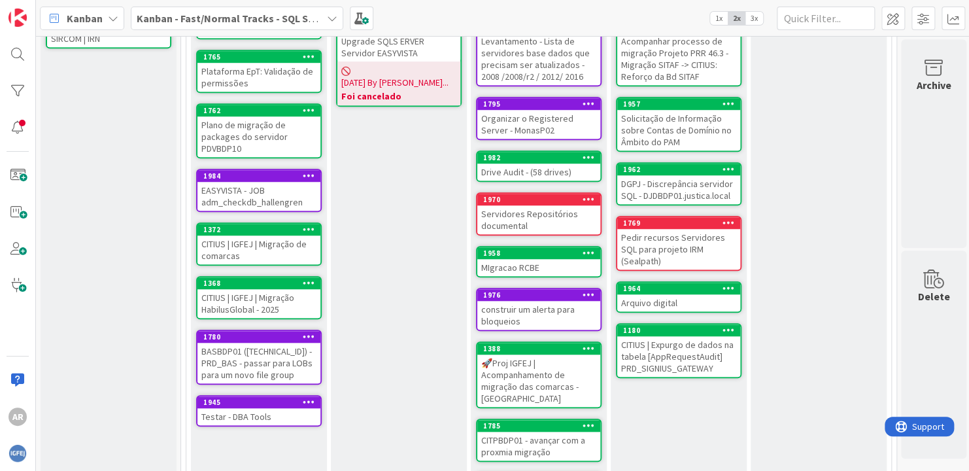
click at [519, 309] on div "construir um alerta para bloqueios" at bounding box center [538, 315] width 123 height 29
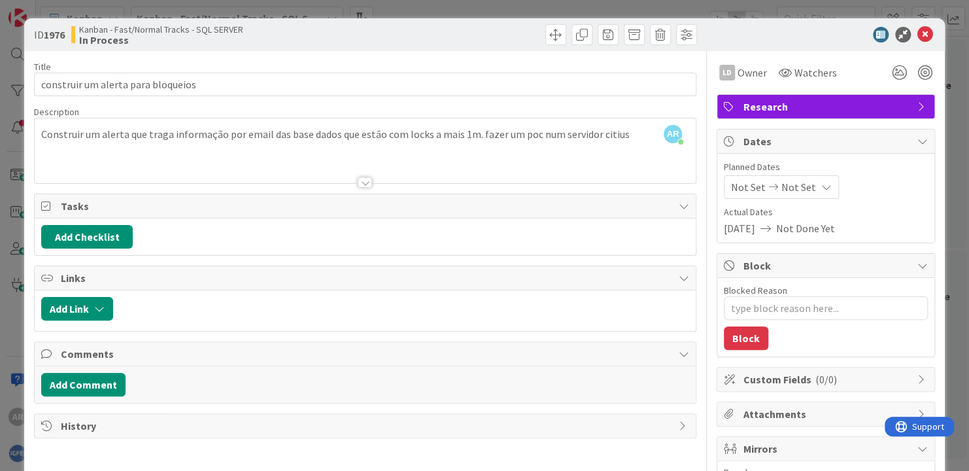
click at [359, 182] on div at bounding box center [365, 182] width 14 height 10
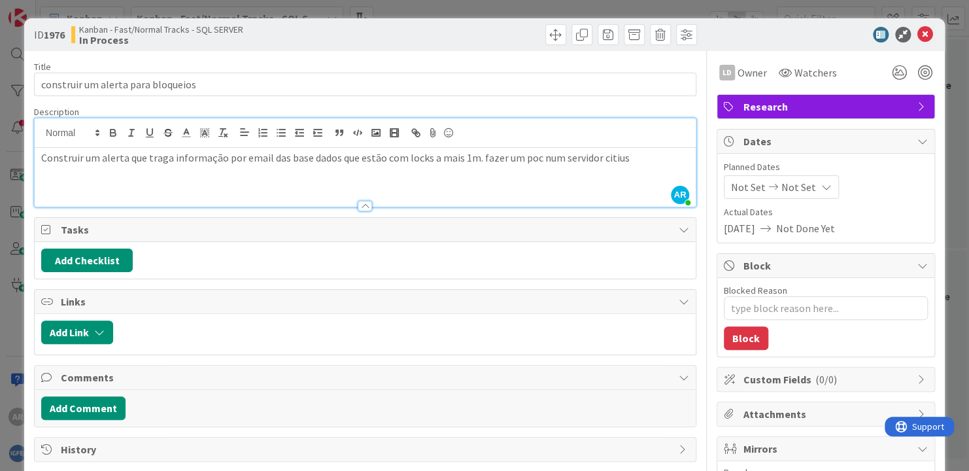
click at [157, 190] on div "Construir um alerta que traga informação por email das base dados que estão com…" at bounding box center [365, 177] width 661 height 59
click at [626, 159] on p "Construir um alerta que traga informação por email das base dados que estão com…" at bounding box center [365, 157] width 648 height 15
click at [923, 32] on icon at bounding box center [925, 35] width 16 height 16
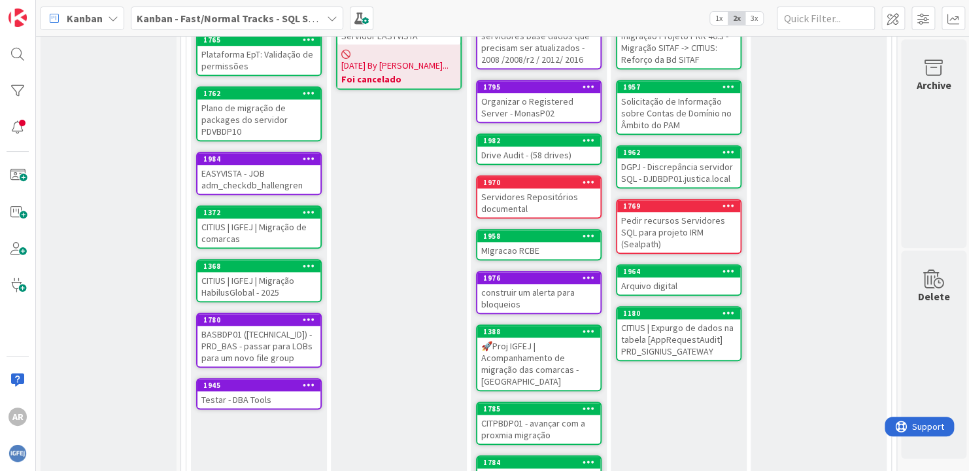
scroll to position [536, 0]
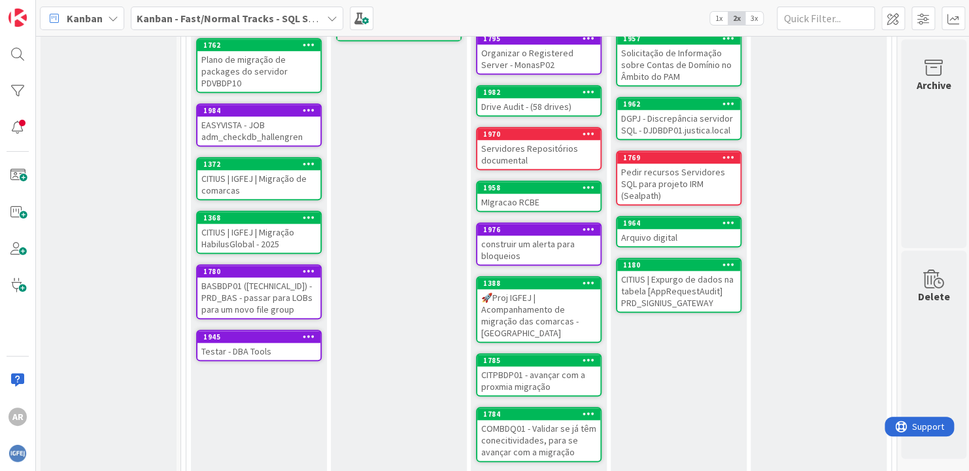
click at [547, 310] on div "🚀Proj IGFEJ | Acompanhamento de migração das comarcas - Nova Storage" at bounding box center [538, 315] width 123 height 52
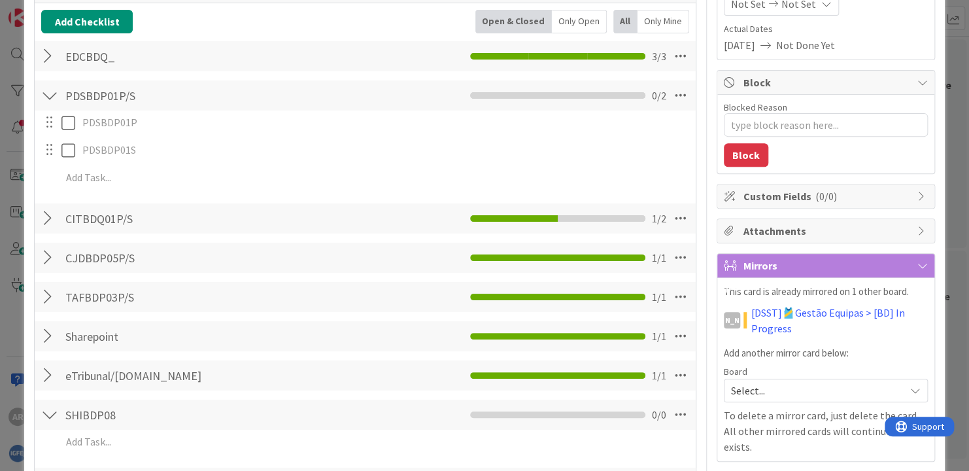
scroll to position [196, 0]
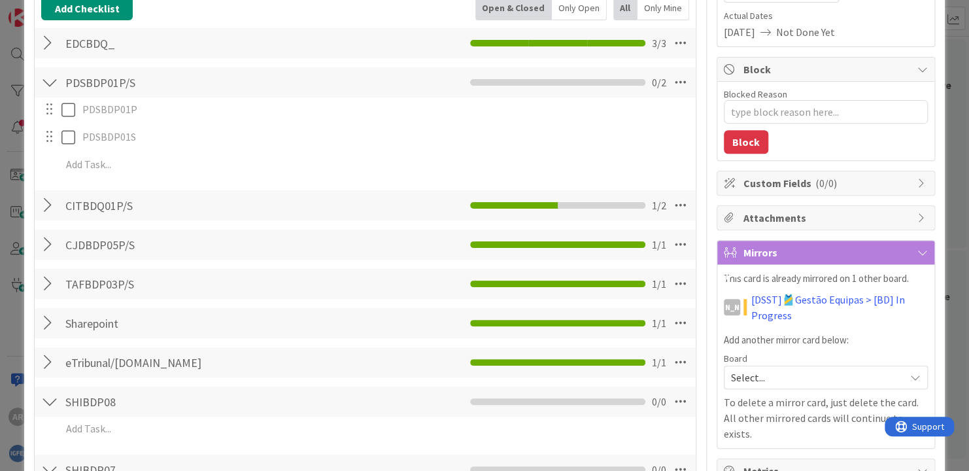
click at [47, 86] on div at bounding box center [49, 83] width 17 height 24
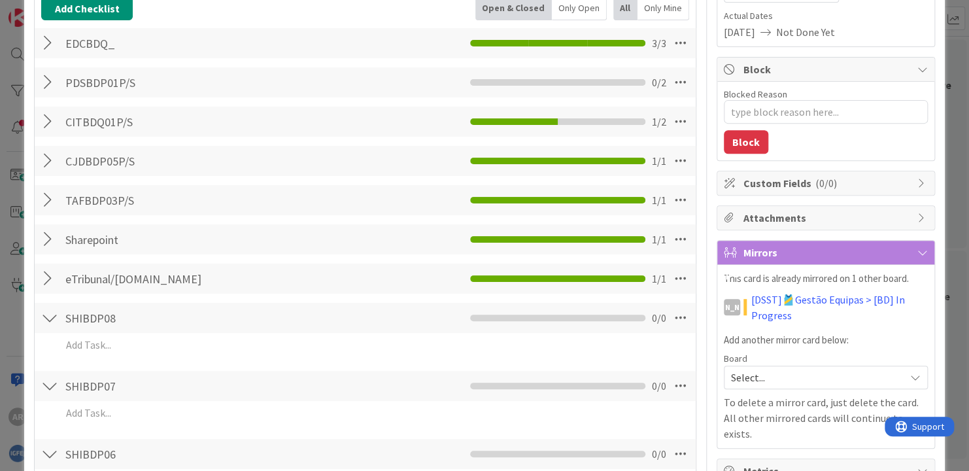
click at [47, 86] on div at bounding box center [49, 83] width 17 height 24
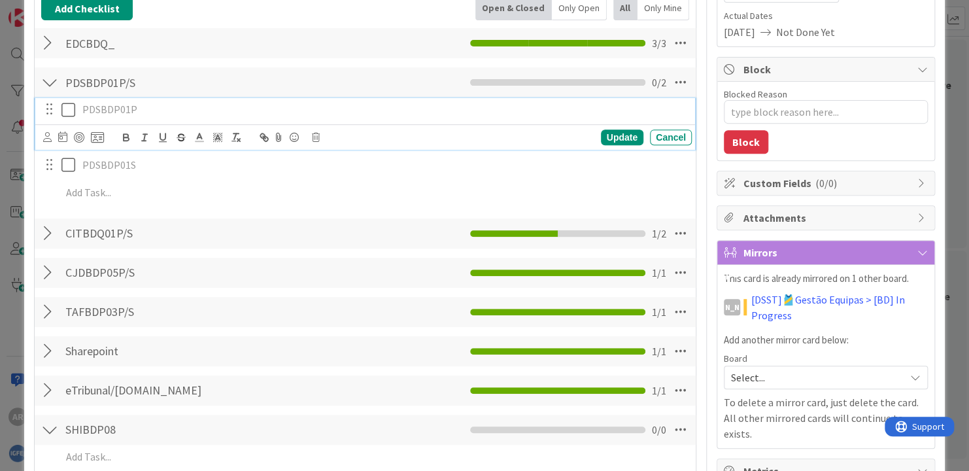
click at [63, 105] on icon at bounding box center [68, 110] width 14 height 16
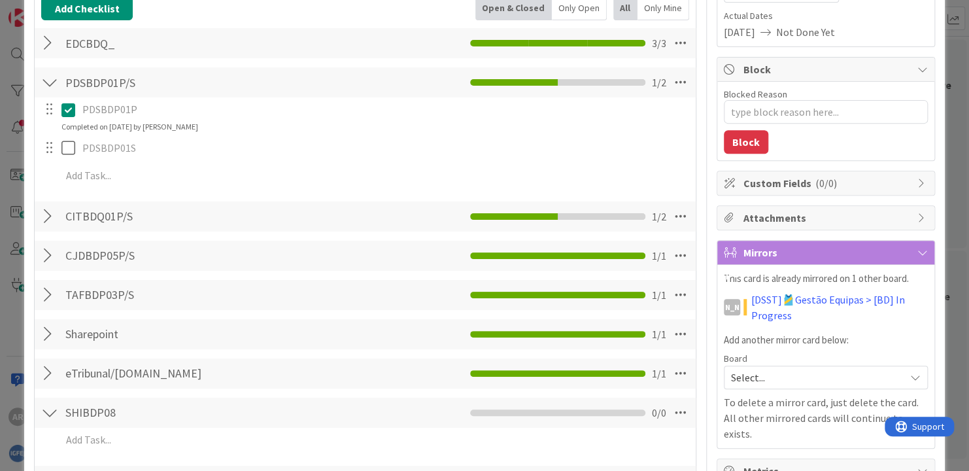
click at [46, 88] on div at bounding box center [49, 83] width 17 height 24
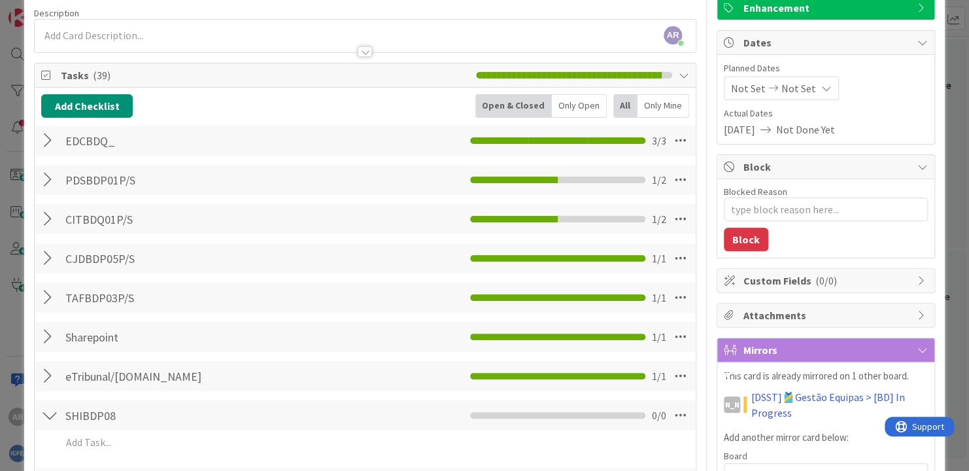
scroll to position [0, 0]
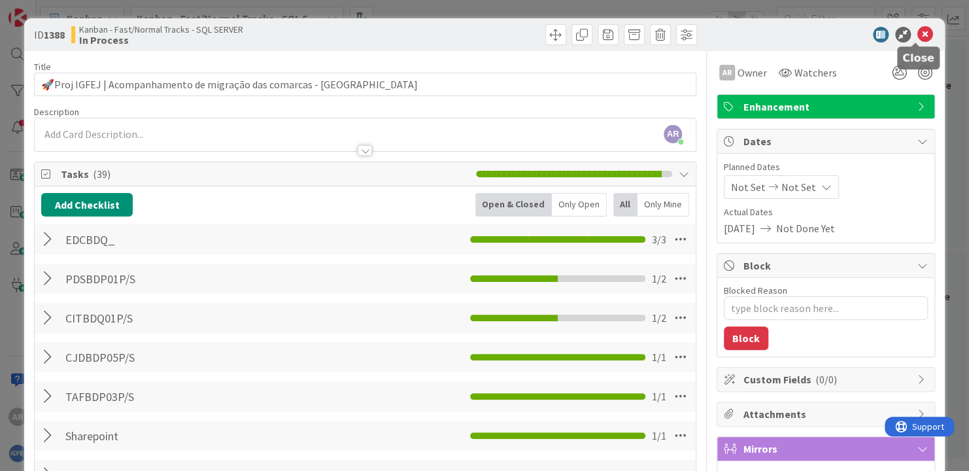
click at [917, 37] on icon at bounding box center [925, 35] width 16 height 16
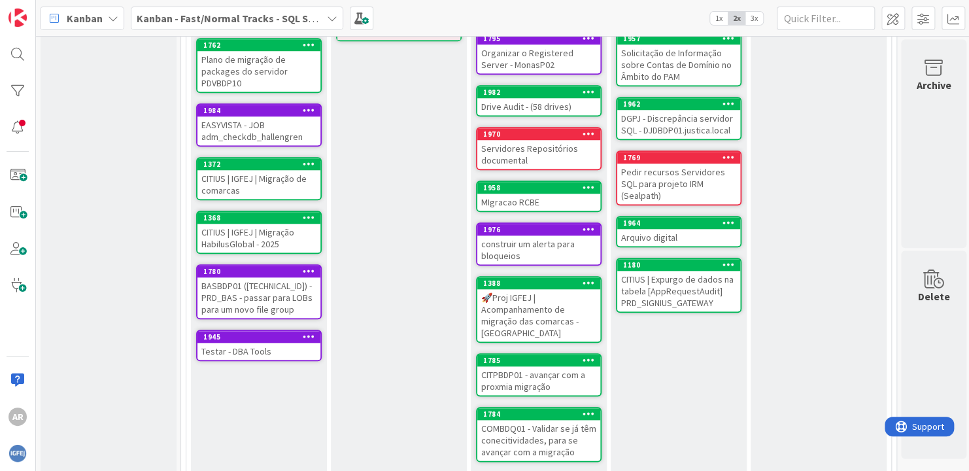
scroll to position [594, 0]
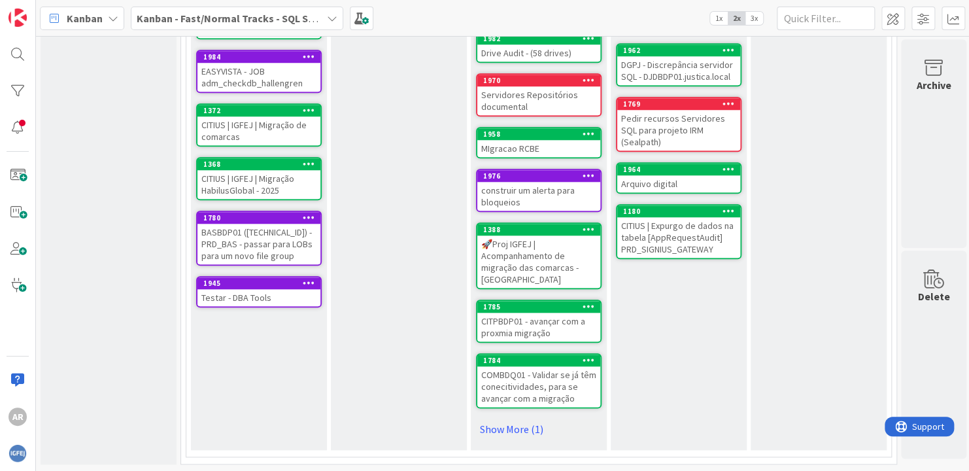
click at [554, 320] on div "CITPBDP01 - avançar com a proxmia migração" at bounding box center [538, 327] width 123 height 29
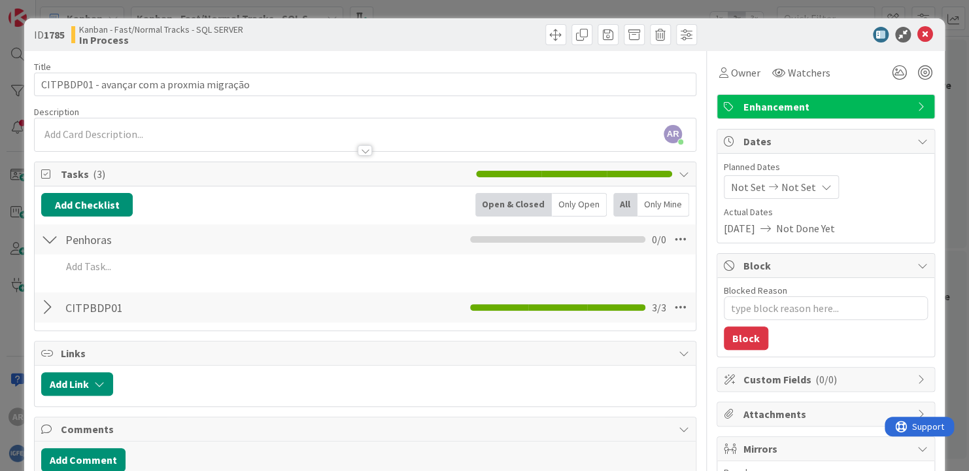
click at [49, 303] on div at bounding box center [49, 308] width 17 height 24
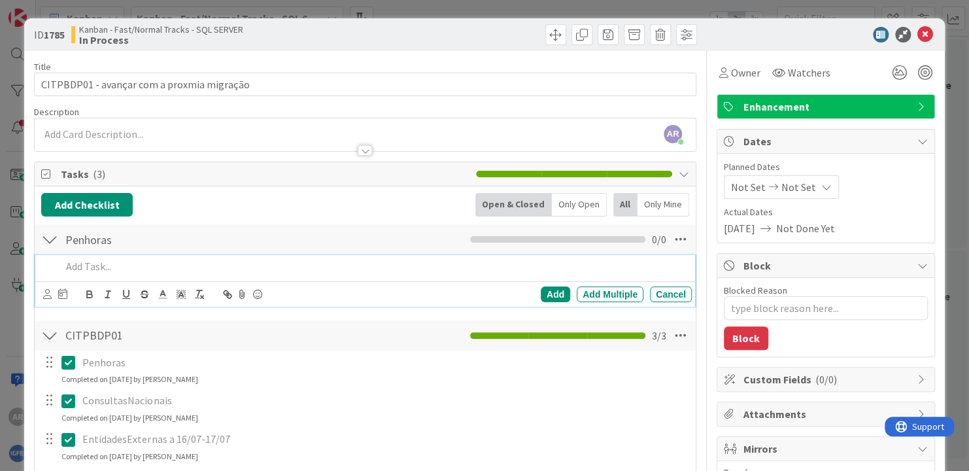
click at [105, 273] on p at bounding box center [373, 266] width 625 height 15
click at [659, 290] on div "Cancel" at bounding box center [671, 294] width 42 height 16
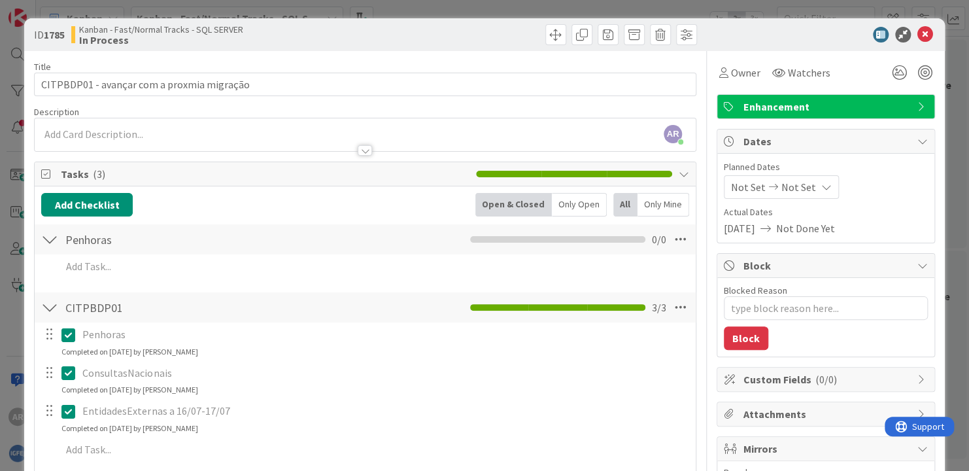
scroll to position [131, 0]
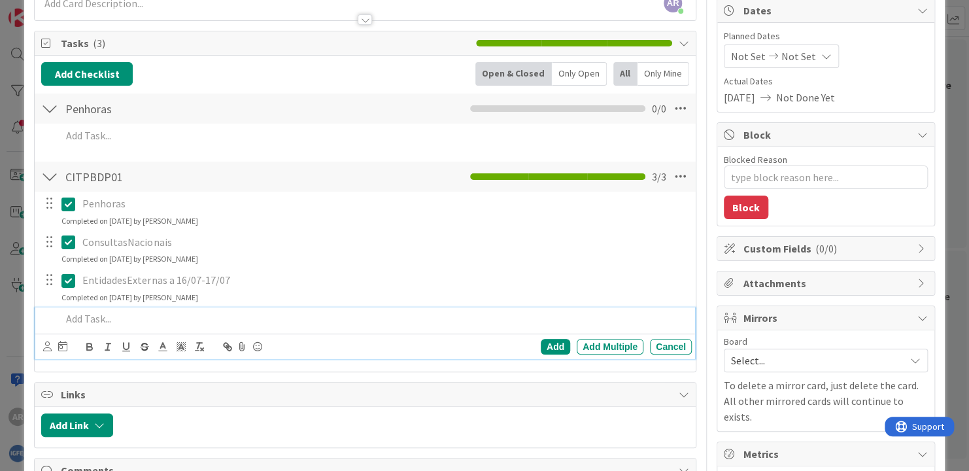
click at [104, 314] on p at bounding box center [373, 318] width 625 height 15
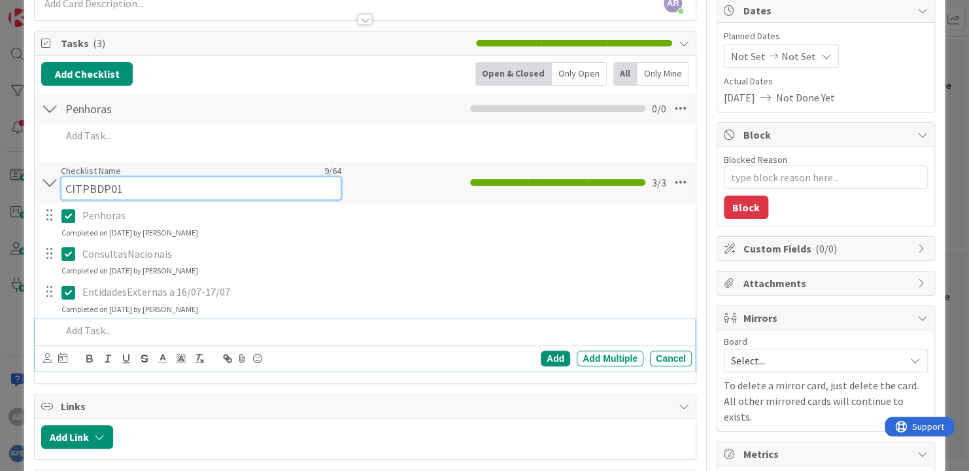
drag, startPoint x: 67, startPoint y: 174, endPoint x: 82, endPoint y: 172, distance: 14.5
click at [82, 172] on div "Checklist Name 9 / 64 CITPBDP01" at bounding box center [201, 182] width 281 height 35
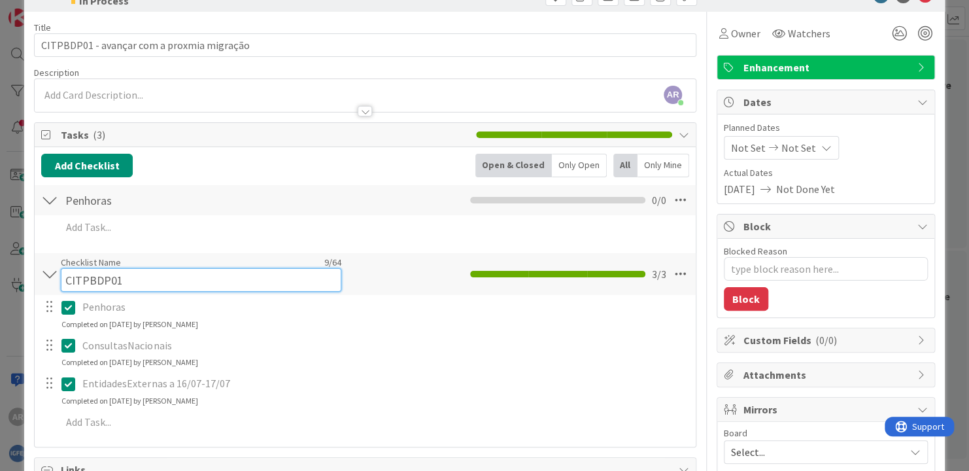
scroll to position [0, 0]
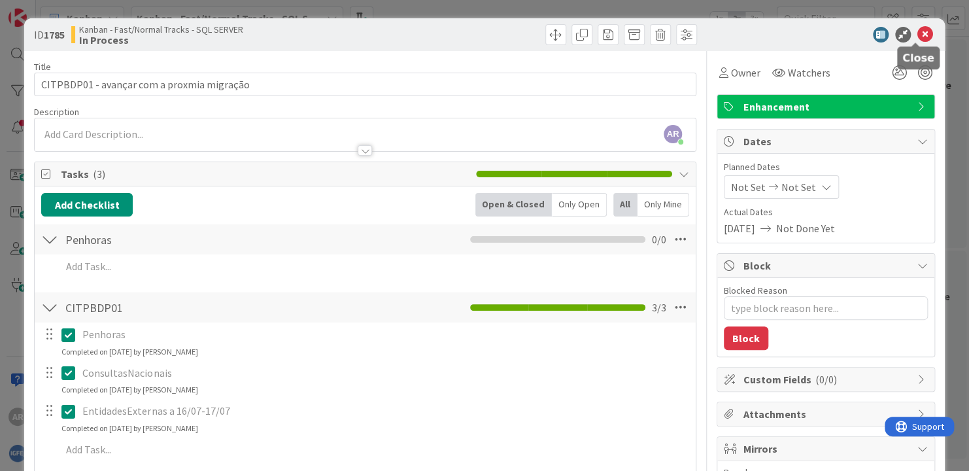
click at [917, 35] on icon at bounding box center [925, 35] width 16 height 16
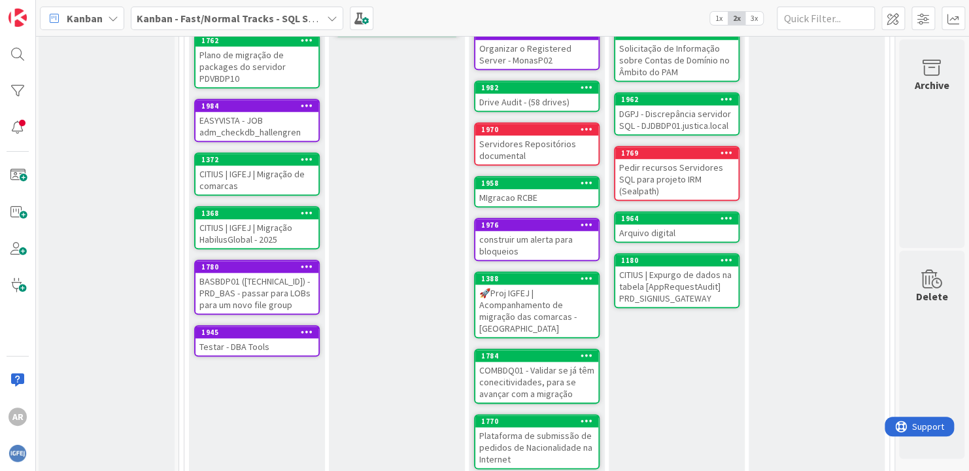
scroll to position [573, 11]
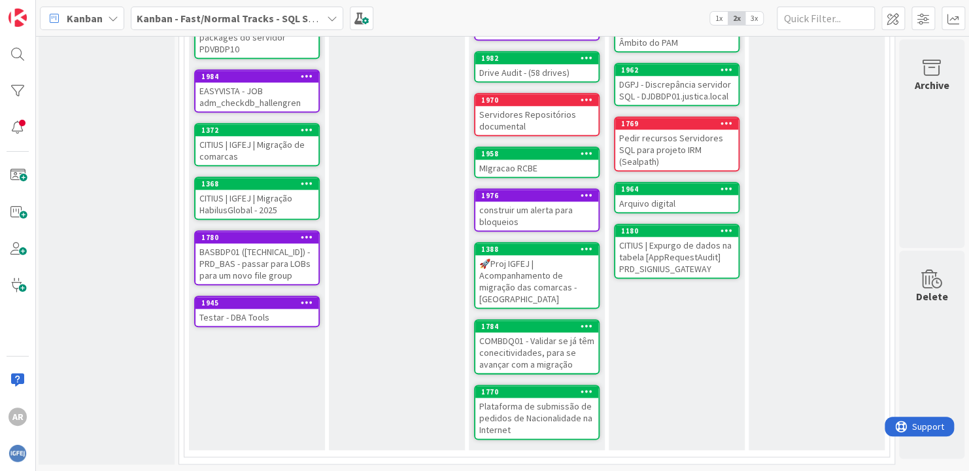
click at [555, 343] on div "COMBDQ01 - Validar se já têm conecitividades, para se avançar com a migração" at bounding box center [536, 352] width 123 height 41
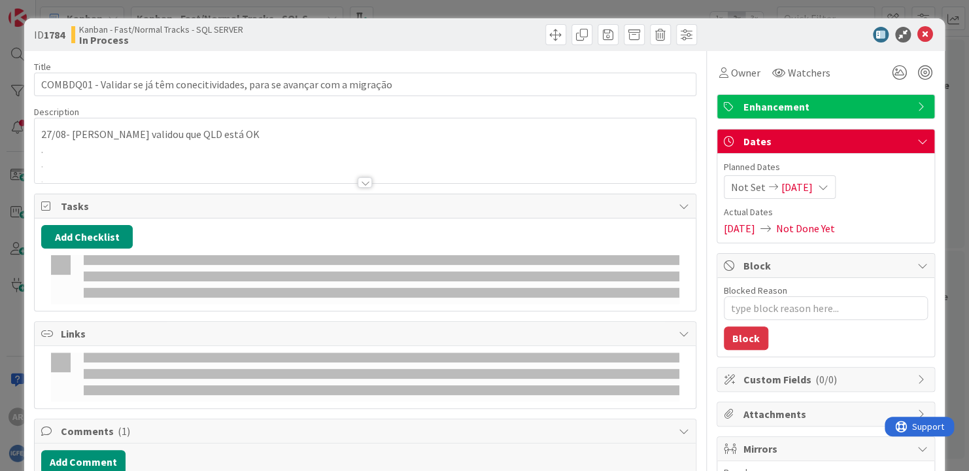
type textarea "x"
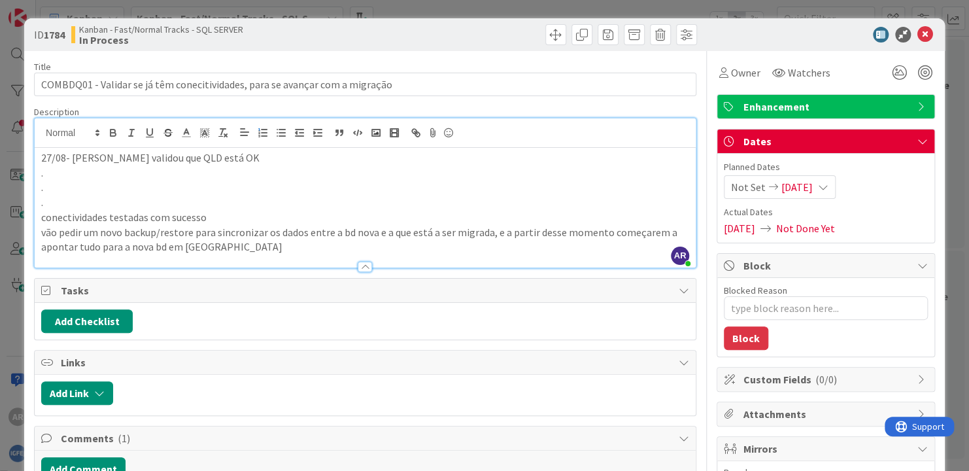
click at [262, 127] on div "AR Alexandre Rodrigues just joined 27/08- Fabio Nogueira validou que QLD está O…" at bounding box center [365, 192] width 661 height 149
click at [256, 165] on p "." at bounding box center [365, 172] width 648 height 15
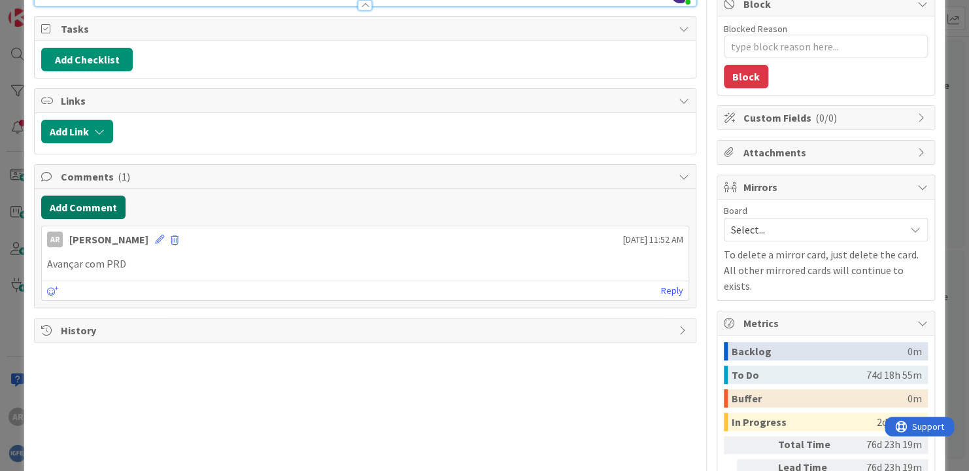
scroll to position [196, 0]
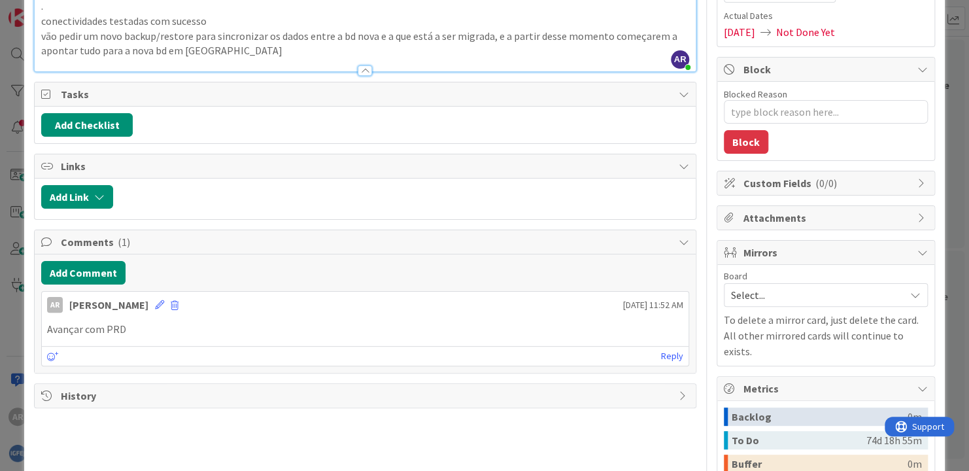
drag, startPoint x: 564, startPoint y: 298, endPoint x: 657, endPoint y: 299, distance: 92.9
click at [657, 299] on span "September 10 2025 11:52 AM" at bounding box center [653, 305] width 60 height 14
click at [623, 298] on span "September 10 2025 11:52 AM" at bounding box center [653, 305] width 60 height 14
drag, startPoint x: 605, startPoint y: 303, endPoint x: 620, endPoint y: 302, distance: 14.4
click at [623, 302] on span "September 10 2025 11:52 AM" at bounding box center [653, 305] width 60 height 14
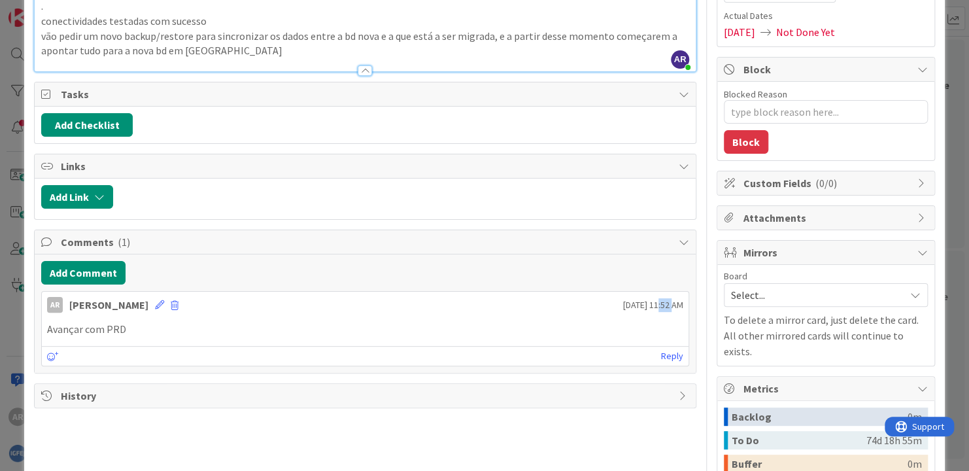
click at [623, 302] on span "September 10 2025 11:52 AM" at bounding box center [653, 305] width 60 height 14
click at [54, 354] on icon at bounding box center [53, 356] width 12 height 9
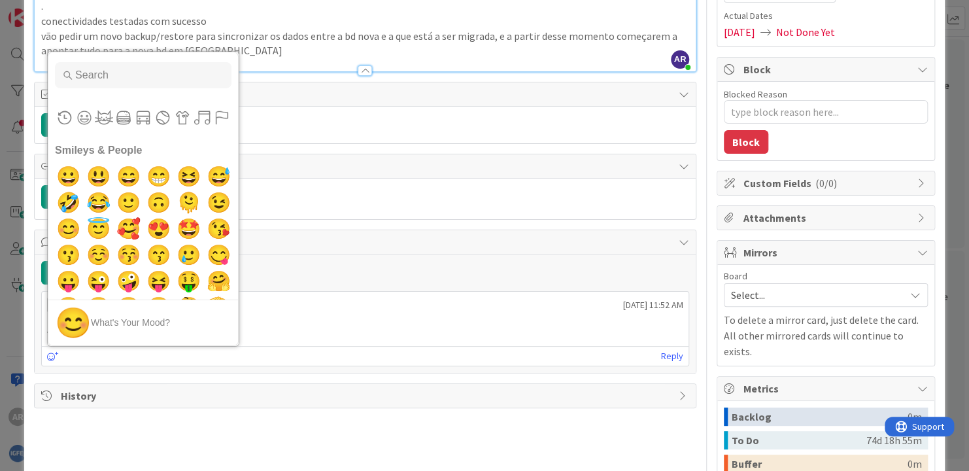
click at [193, 330] on div "😊 What's your mood?" at bounding box center [143, 322] width 190 height 46
click at [278, 332] on p "Avançar com PRD" at bounding box center [365, 329] width 636 height 15
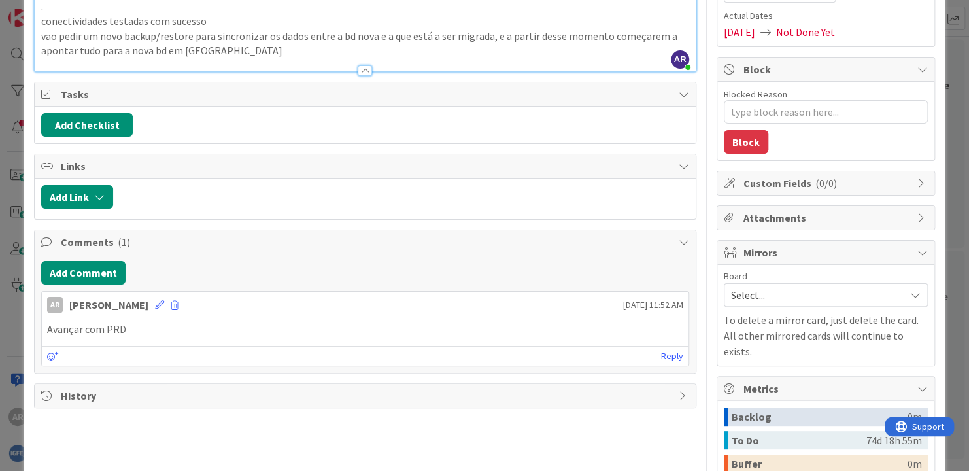
click at [175, 322] on p "Avançar com PRD" at bounding box center [365, 329] width 636 height 15
click at [80, 261] on button "Add Comment" at bounding box center [83, 273] width 84 height 24
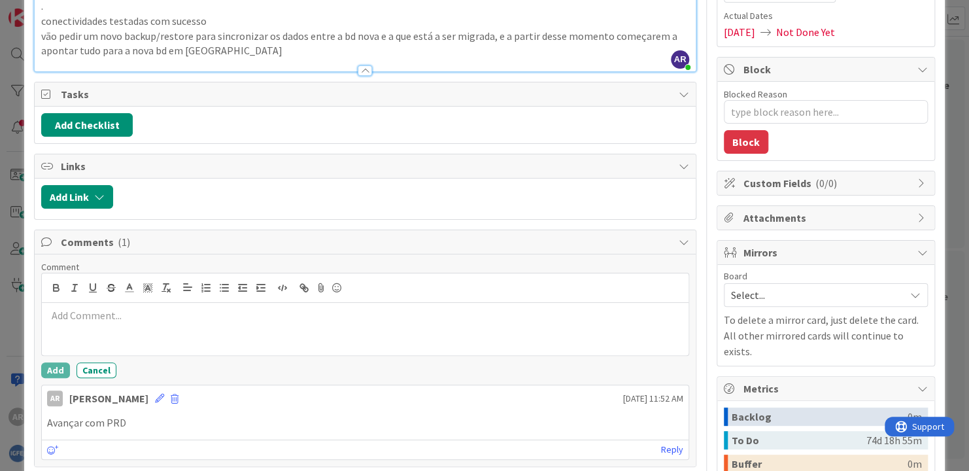
click at [99, 312] on p at bounding box center [365, 315] width 636 height 15
click at [61, 364] on button "Add" at bounding box center [55, 370] width 29 height 16
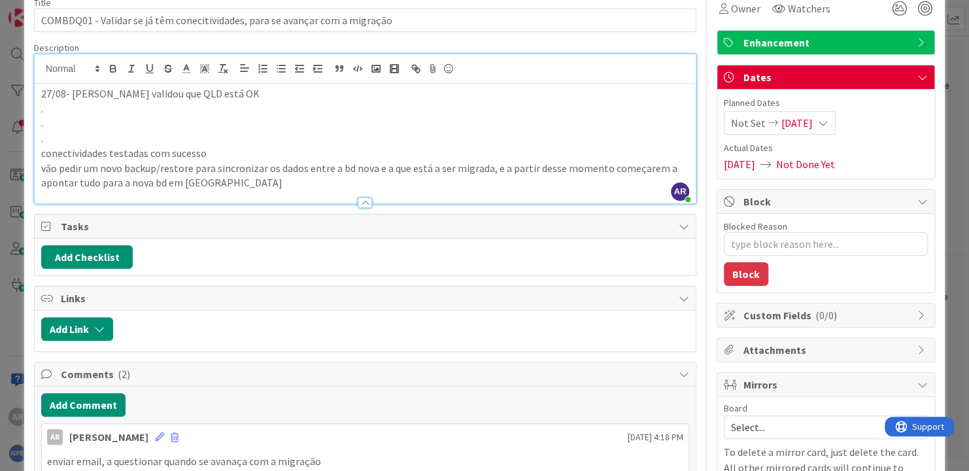
scroll to position [0, 0]
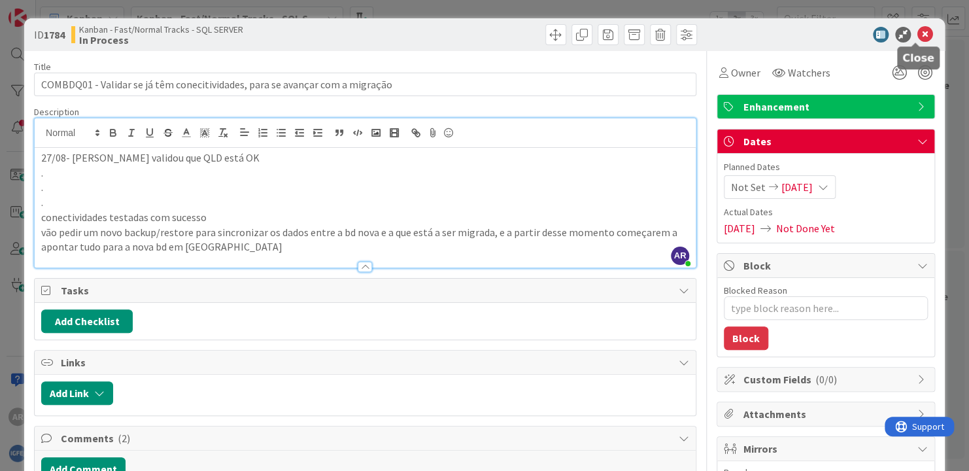
click at [917, 38] on icon at bounding box center [925, 35] width 16 height 16
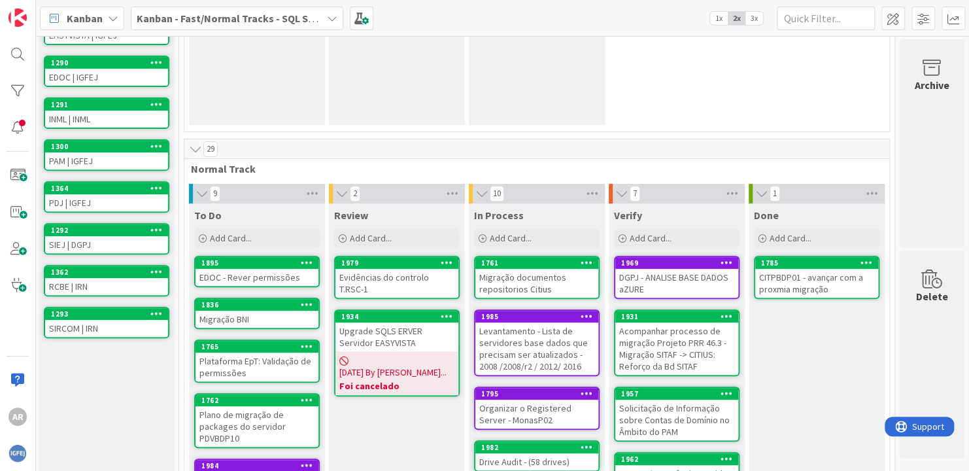
scroll to position [247, 11]
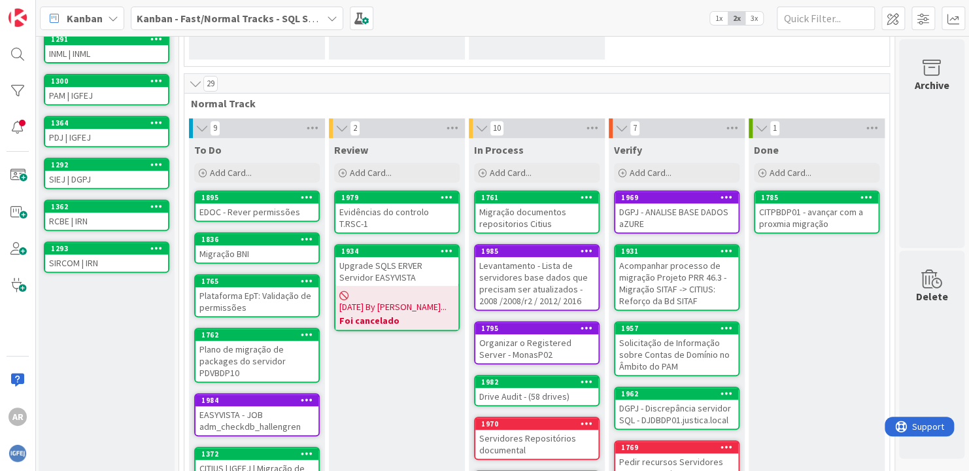
click at [609, 165] on div "Verify Add Card..." at bounding box center [677, 161] width 136 height 47
click at [647, 218] on div "DGPJ - ANALISE BASE DADOS aZURE" at bounding box center [676, 217] width 123 height 29
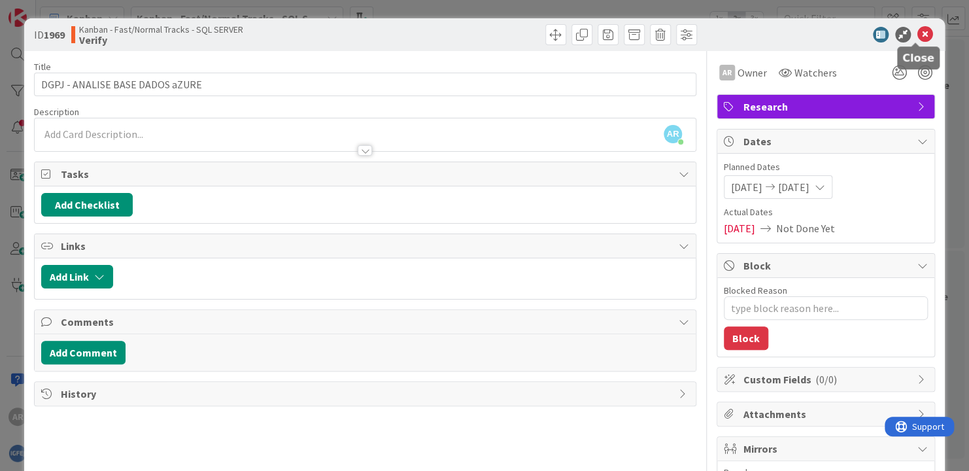
click at [917, 35] on icon at bounding box center [925, 35] width 16 height 16
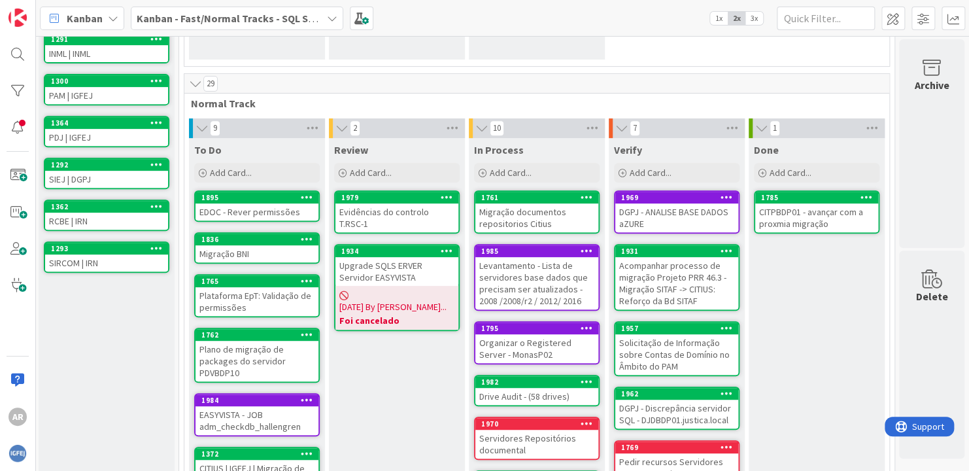
click at [717, 84] on div "29" at bounding box center [536, 84] width 705 height 20
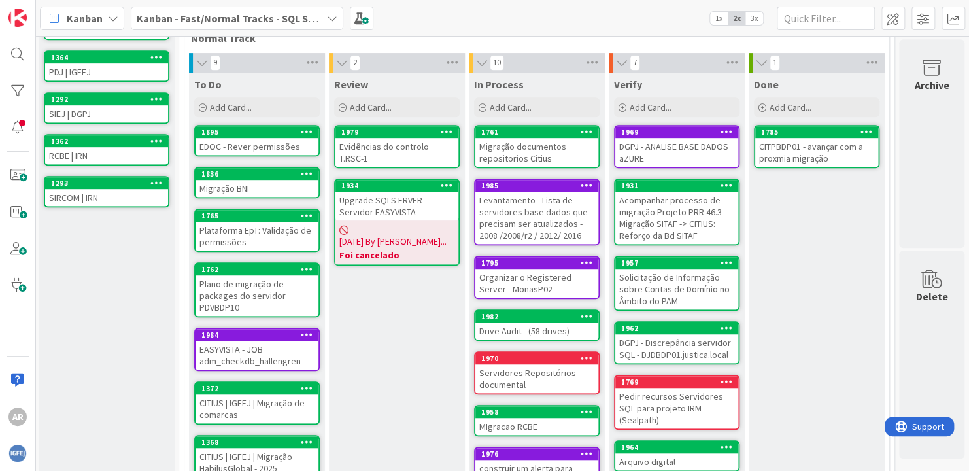
scroll to position [377, 10]
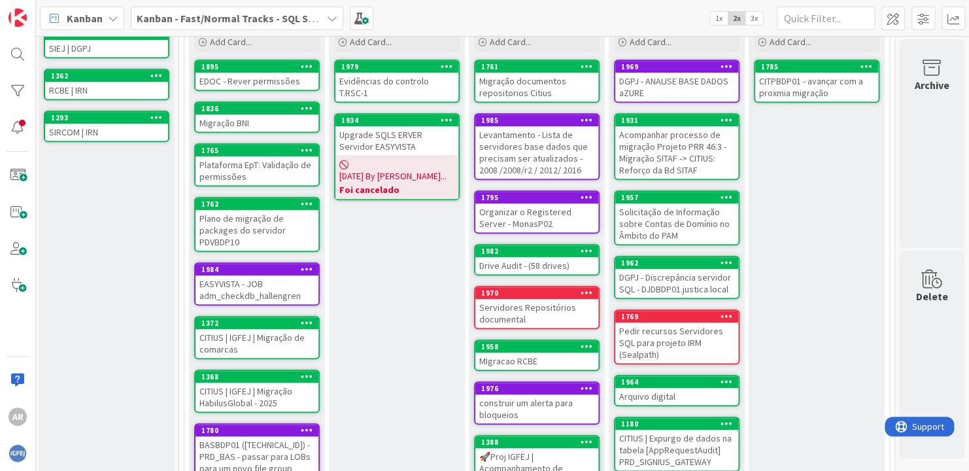
click at [700, 276] on div "DGPJ - Discrepância servidor SQL - DJDBDP01.justica.local" at bounding box center [676, 283] width 123 height 29
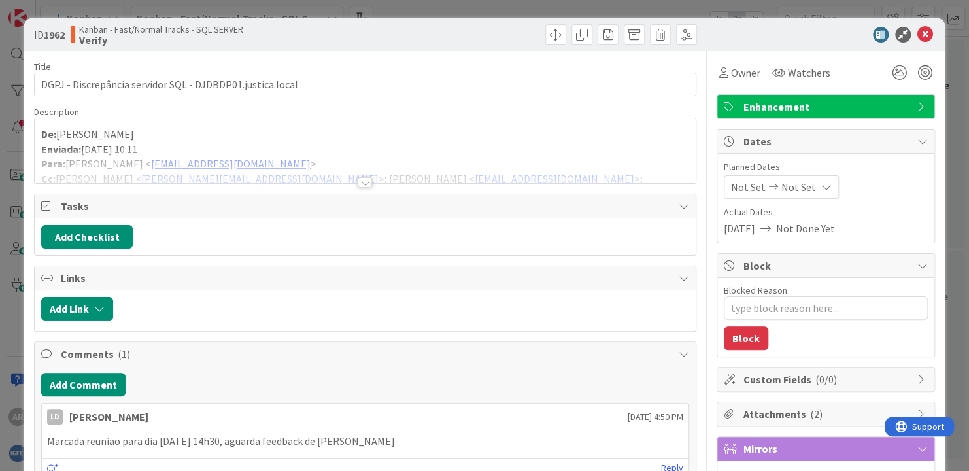
click at [358, 179] on div at bounding box center [365, 182] width 14 height 10
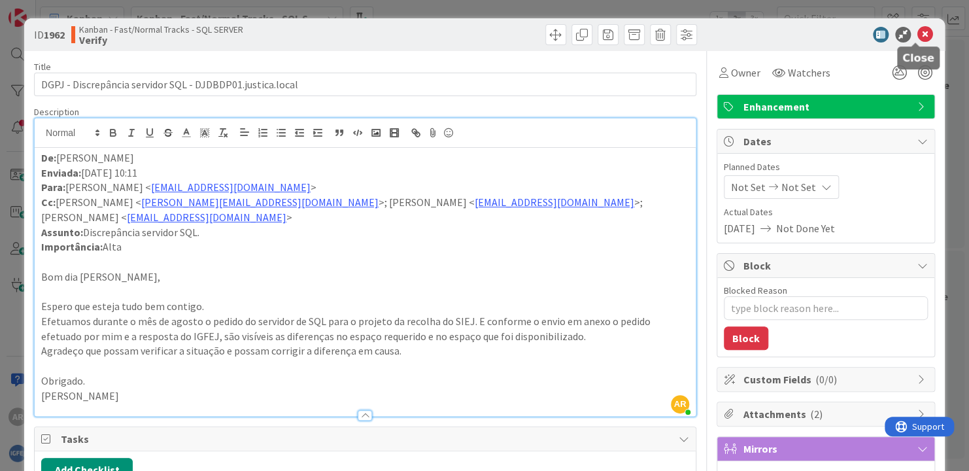
click at [921, 33] on icon at bounding box center [925, 35] width 16 height 16
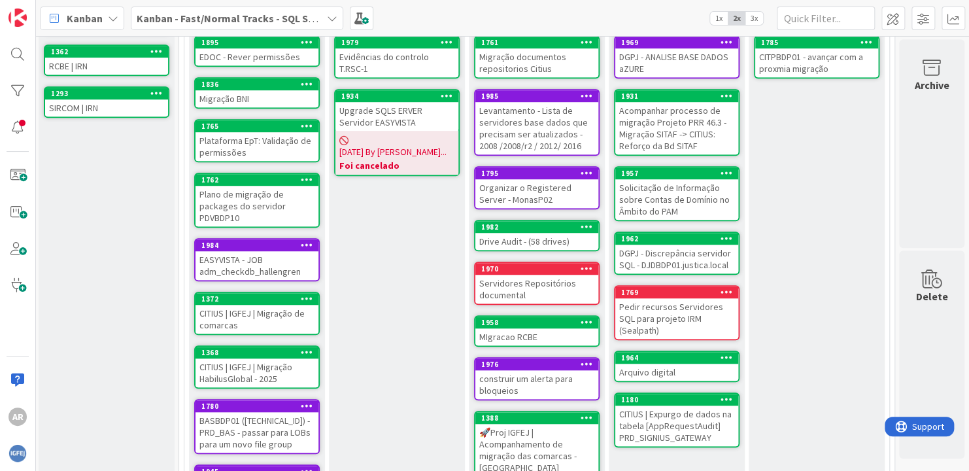
scroll to position [443, 10]
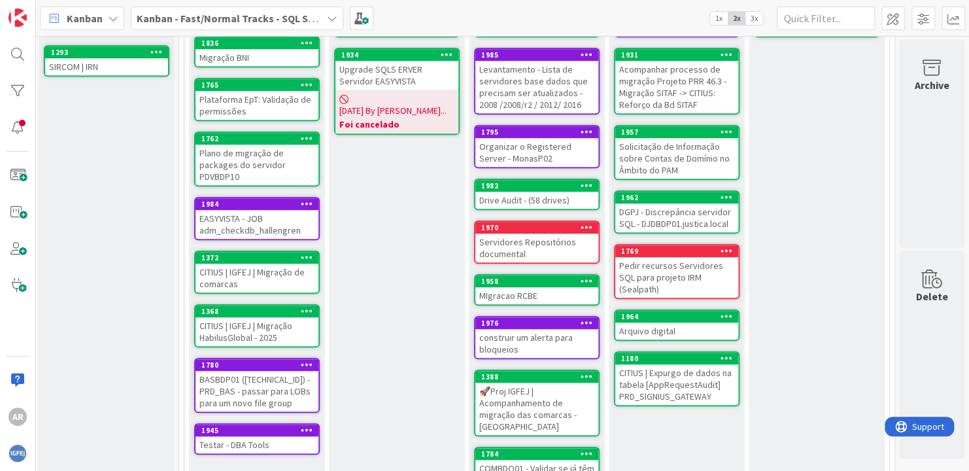
click at [660, 322] on div "Arquivo digital" at bounding box center [676, 330] width 123 height 17
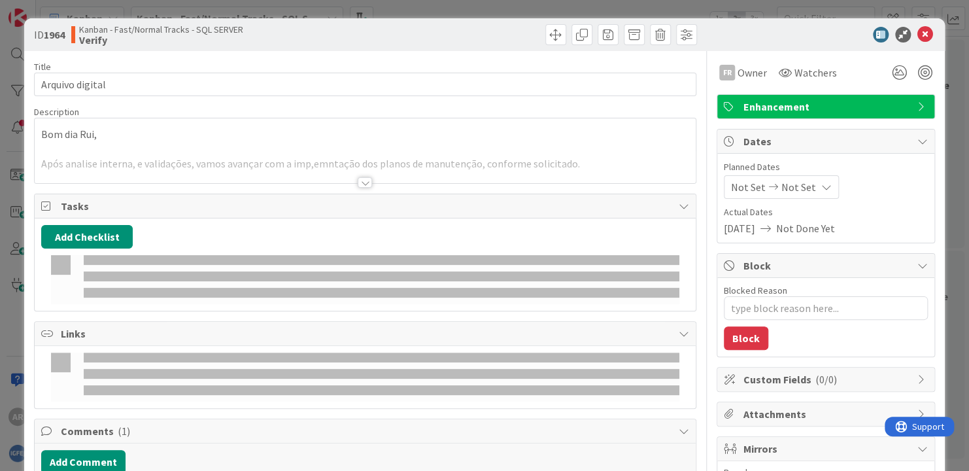
type textarea "x"
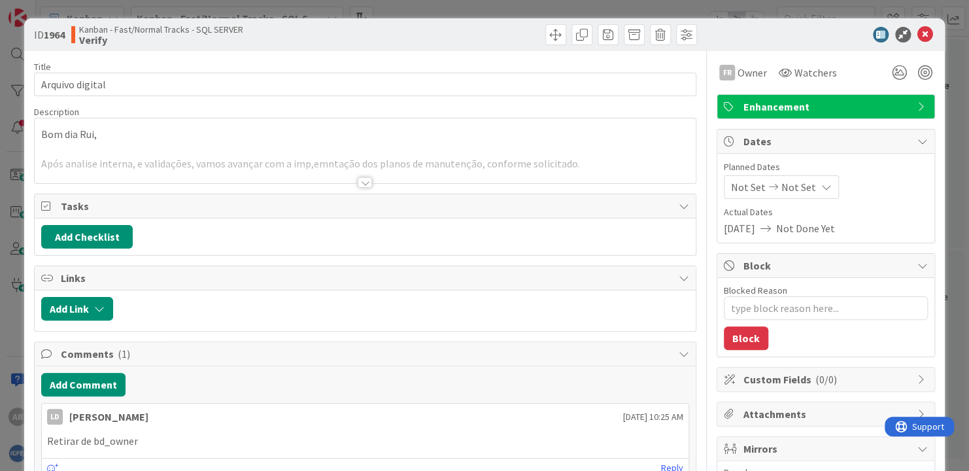
click at [359, 181] on div at bounding box center [365, 182] width 14 height 10
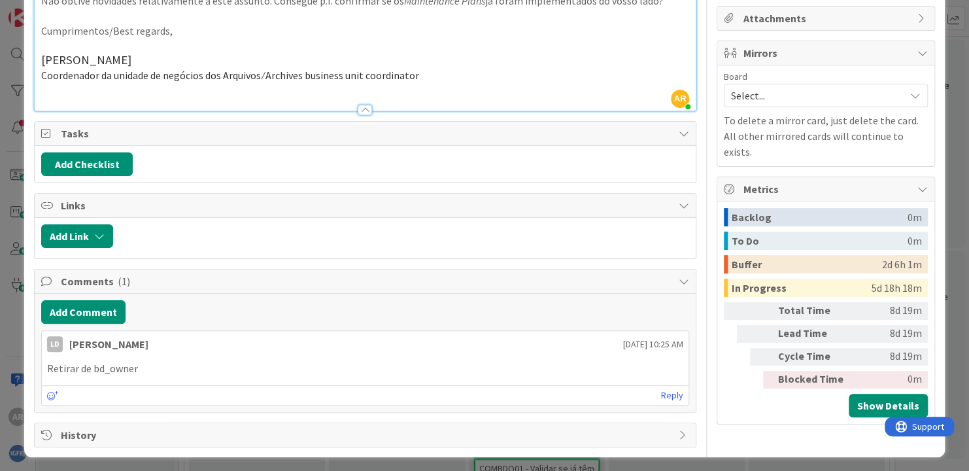
scroll to position [396, 0]
click at [104, 368] on p "Retirar de bd_owner" at bounding box center [365, 367] width 636 height 15
click at [108, 365] on p "Retirar de bd_owner" at bounding box center [365, 367] width 636 height 15
click at [109, 365] on p "Retirar de bd_owner" at bounding box center [365, 367] width 636 height 15
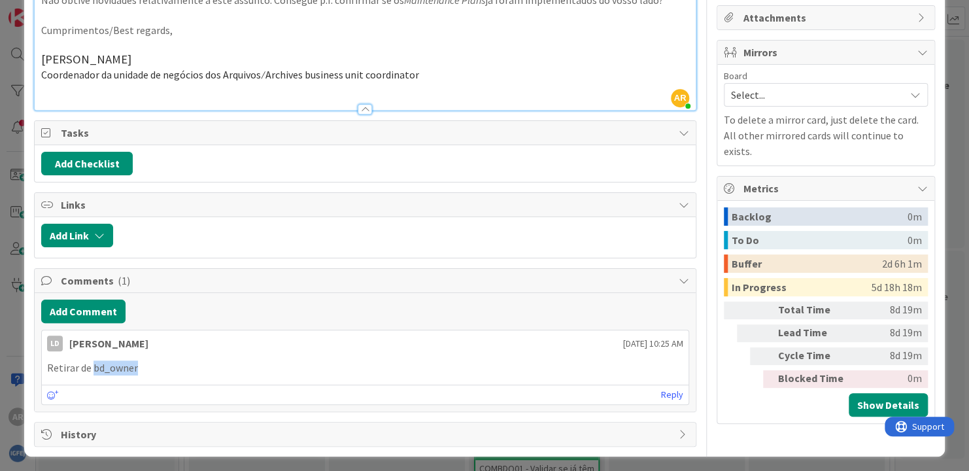
click at [109, 364] on p "Retirar de bd_owner" at bounding box center [365, 367] width 636 height 15
click at [145, 364] on p "Retirar de bd_owner" at bounding box center [365, 367] width 636 height 15
drag, startPoint x: 146, startPoint y: 363, endPoint x: 73, endPoint y: 359, distance: 74.0
click at [73, 360] on p "Retirar de bd_owner" at bounding box center [365, 367] width 636 height 15
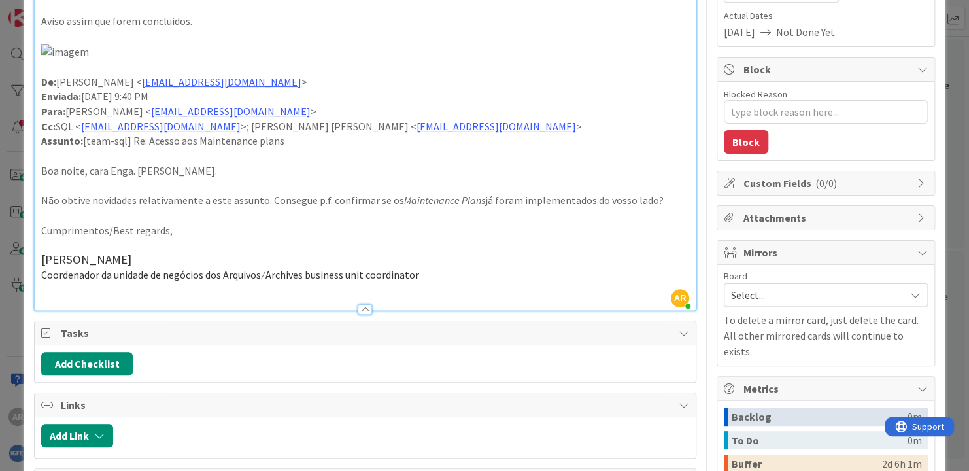
scroll to position [0, 0]
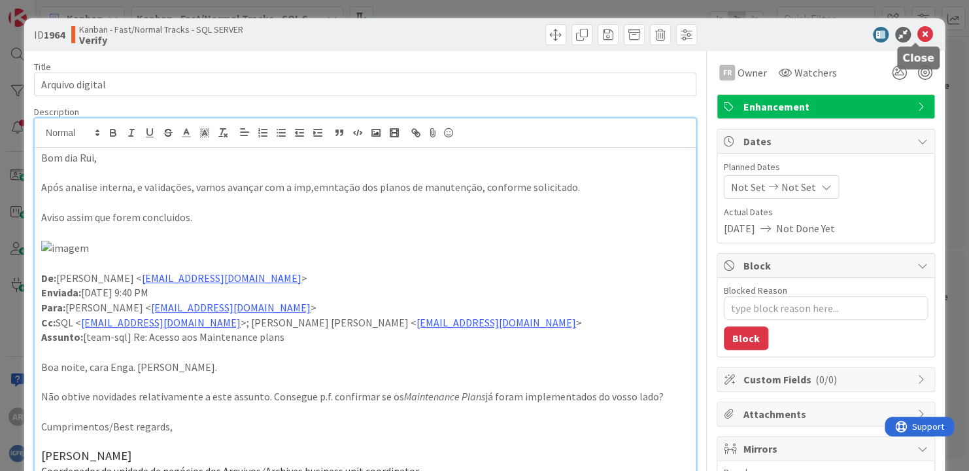
click at [917, 33] on icon at bounding box center [925, 35] width 16 height 16
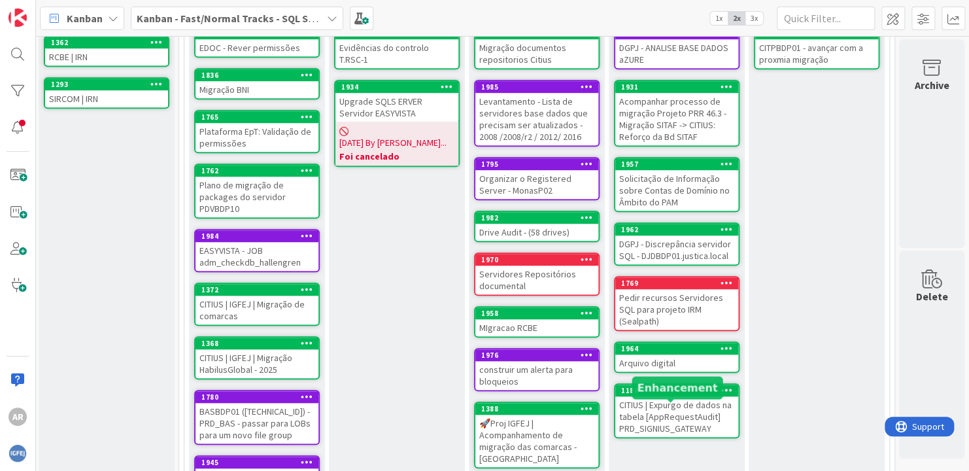
scroll to position [443, 10]
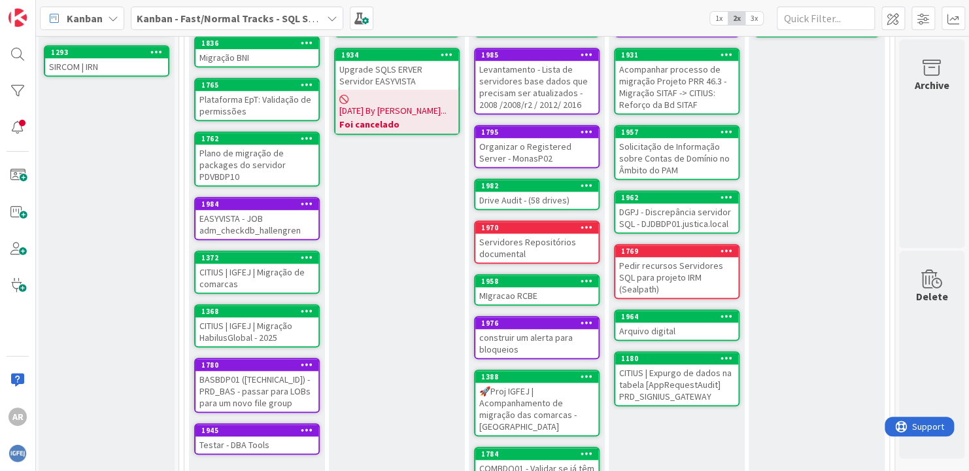
click at [338, 305] on div "Review Add Card... 1979 Evidências do controlo T.RSC-1 1934 Upgrade SQLS ERVER …" at bounding box center [397, 260] width 136 height 636
click at [99, 171] on div "Backlog Add Card... 1289 BAS | IGFEJ 1195 CITIUS | IGFEJ 1299 EASYVISTA | IGFEJ…" at bounding box center [107, 104] width 136 height 976
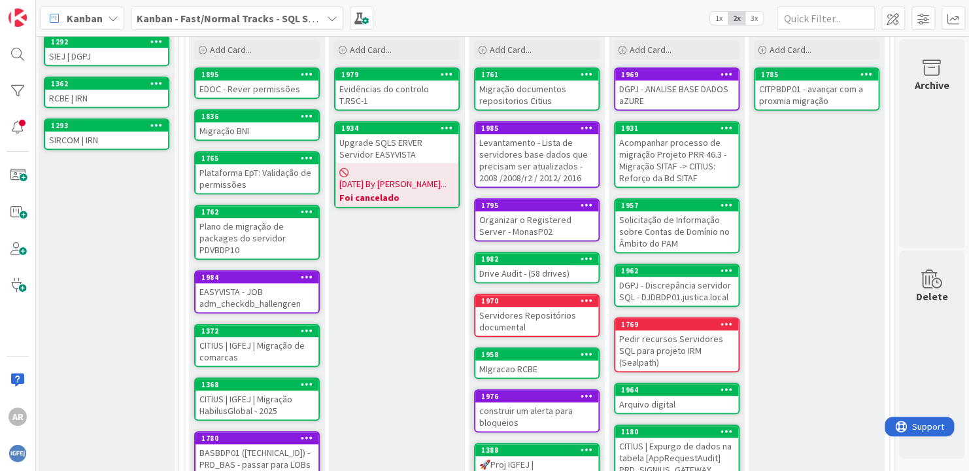
scroll to position [377, 10]
